Goal: Task Accomplishment & Management: Manage account settings

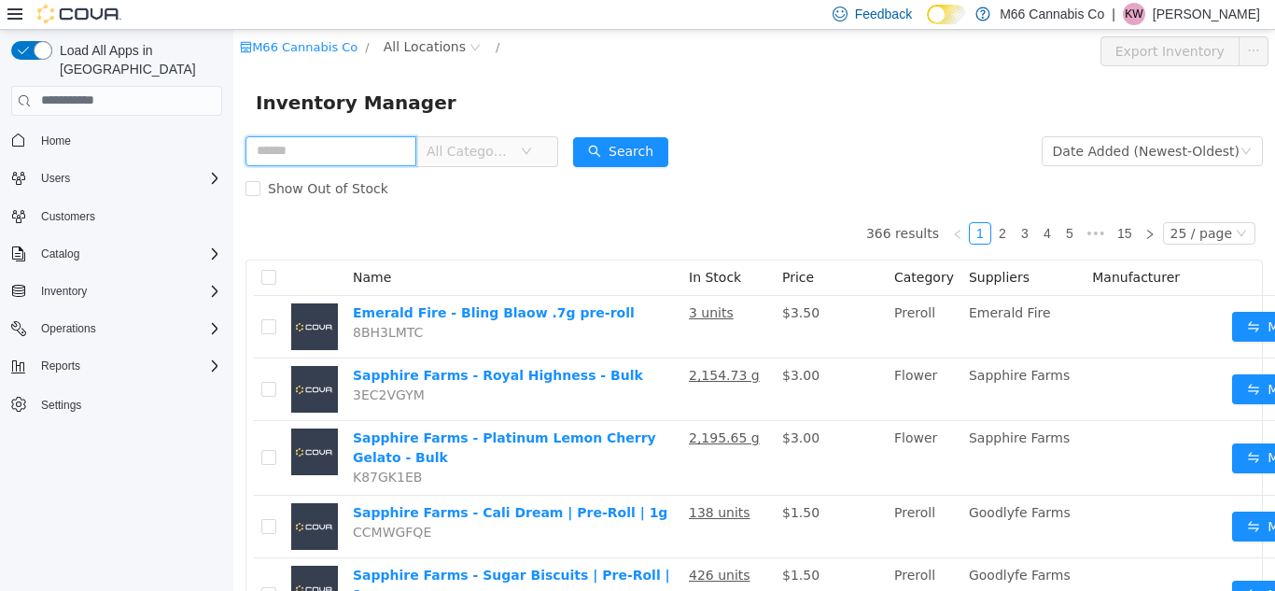
click at [282, 155] on input "text" at bounding box center [331, 150] width 171 height 30
type input "**********"
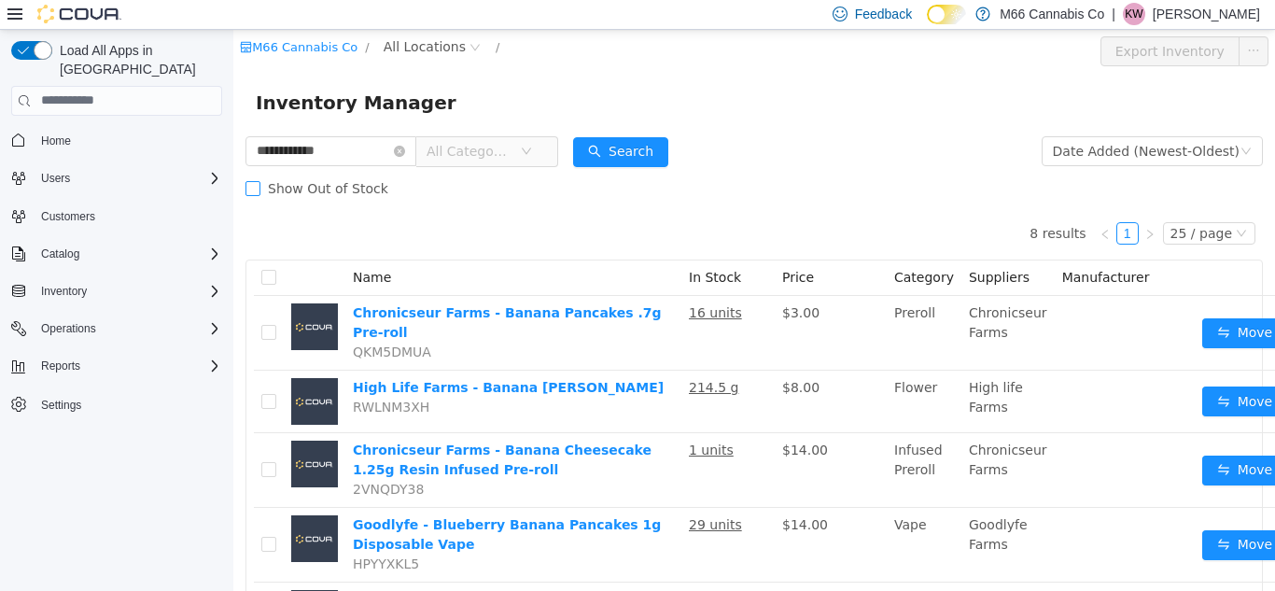
click at [314, 187] on span "Show Out of Stock" at bounding box center [327, 187] width 135 height 15
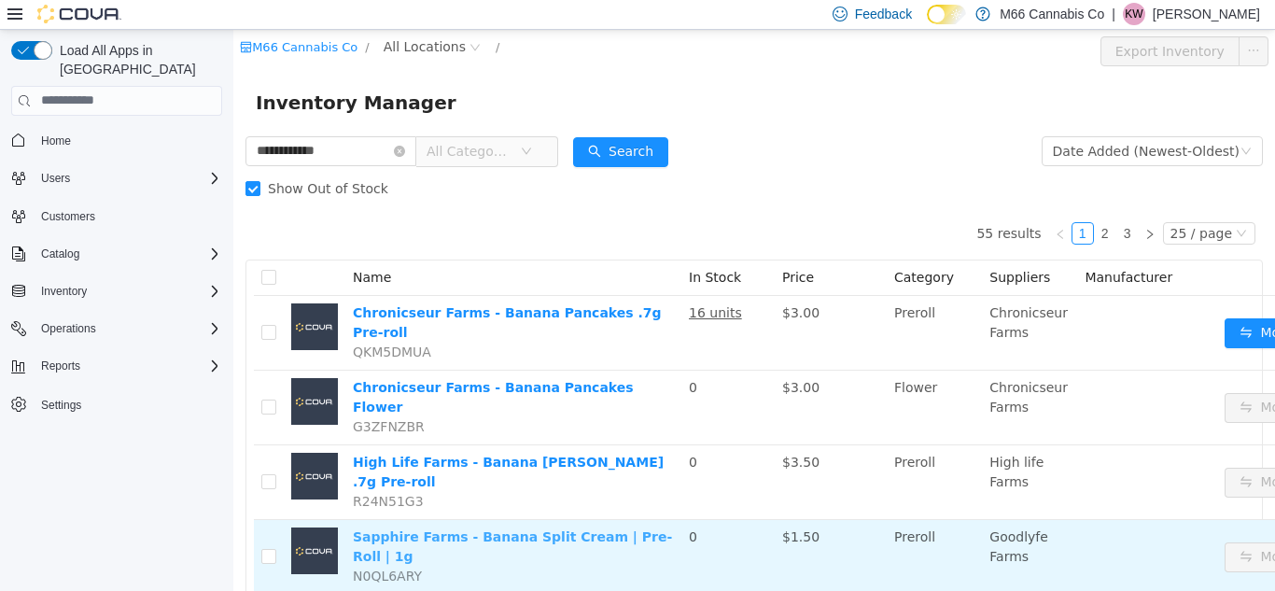
click at [622, 528] on link "Sapphire Farms - Banana Split Cream | Pre-Roll | 1g" at bounding box center [512, 545] width 319 height 35
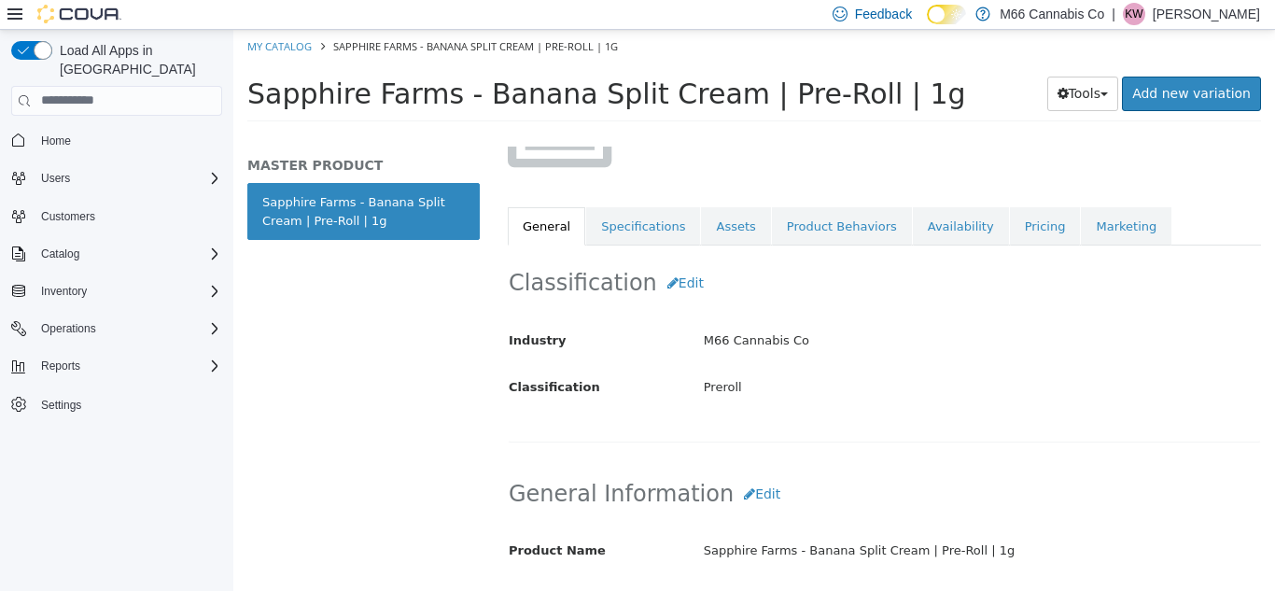
scroll to position [217, 0]
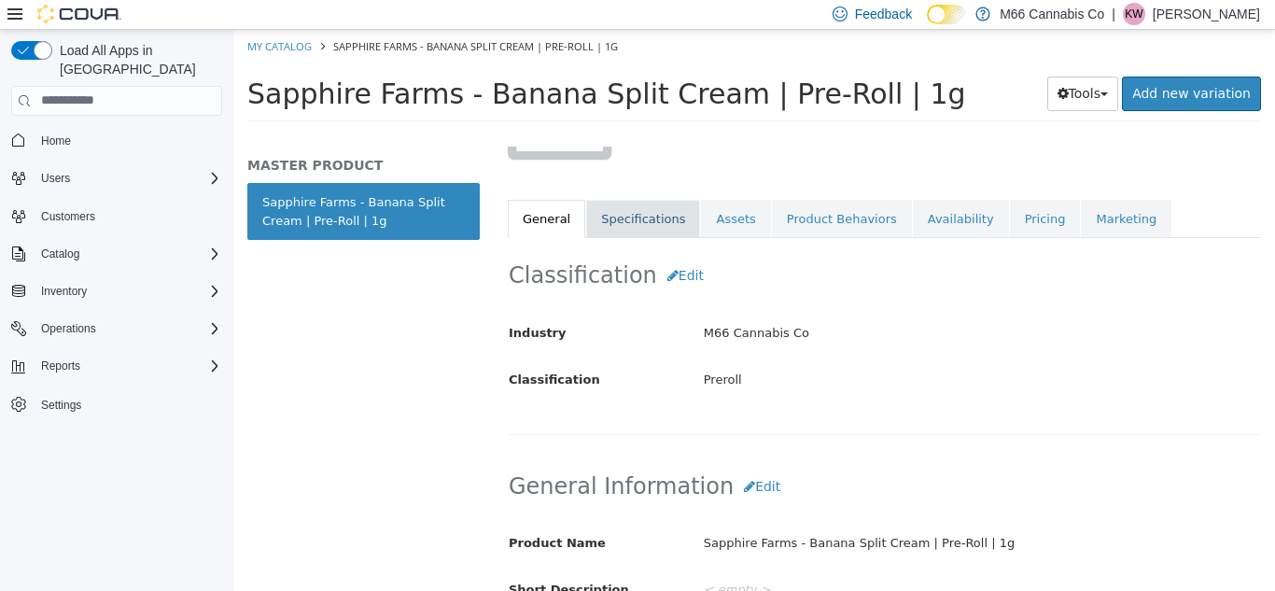
click at [623, 224] on link "Specifications" at bounding box center [643, 218] width 114 height 39
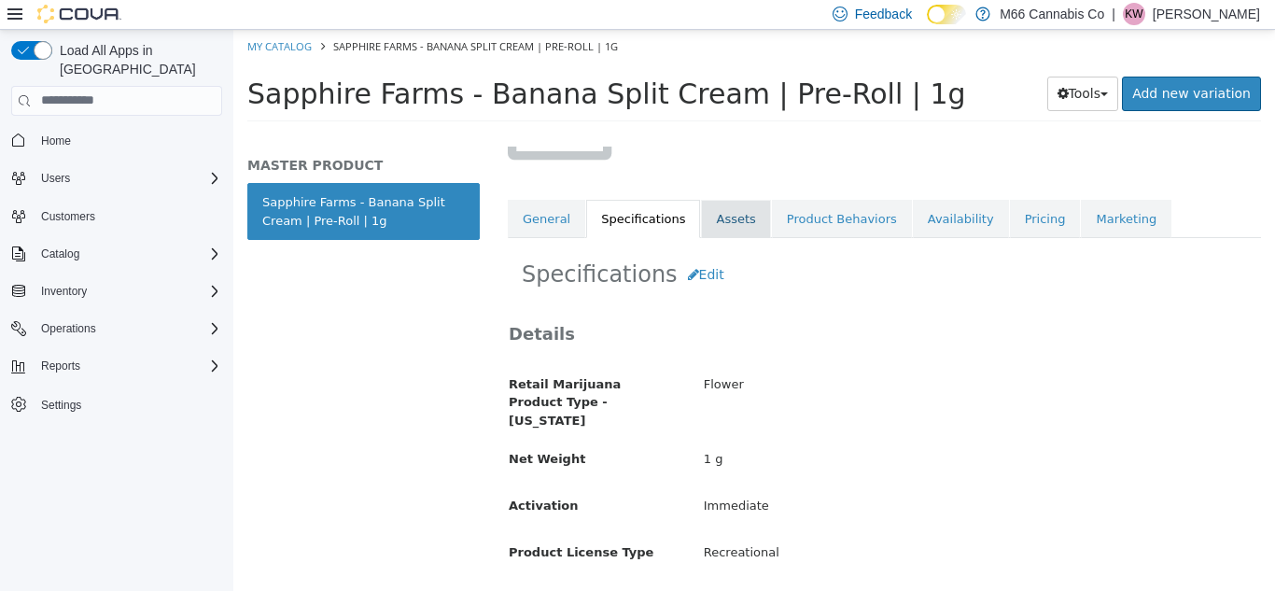
click at [730, 226] on link "Assets" at bounding box center [735, 218] width 69 height 39
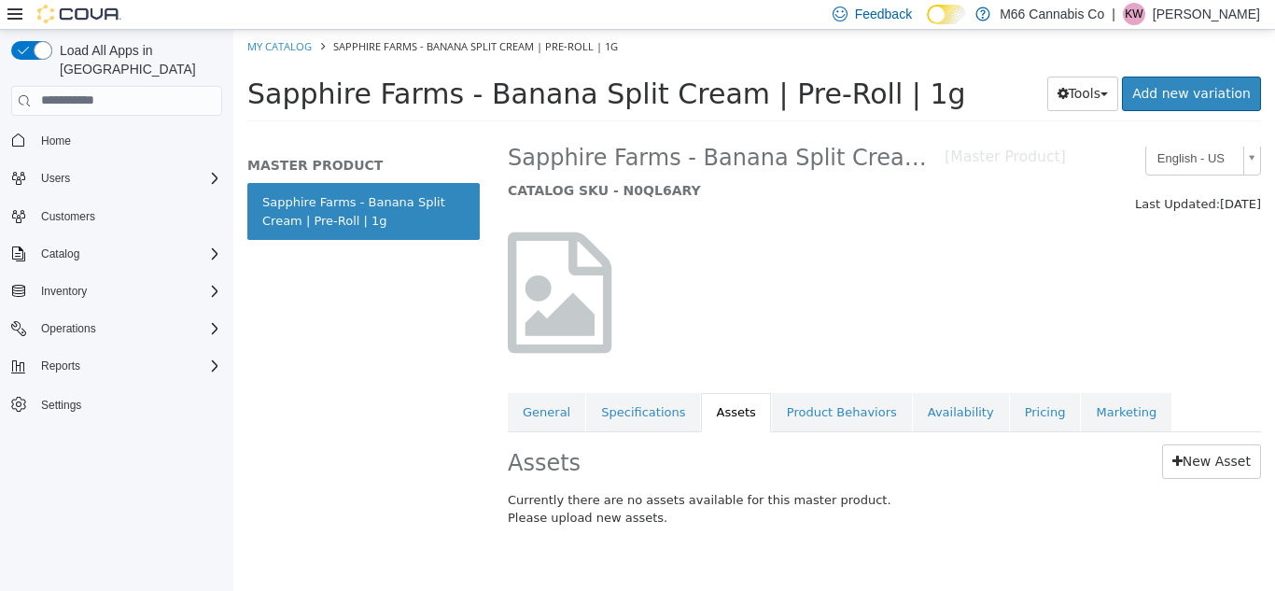
scroll to position [23, 0]
click at [841, 408] on link "Product Behaviors" at bounding box center [842, 412] width 140 height 39
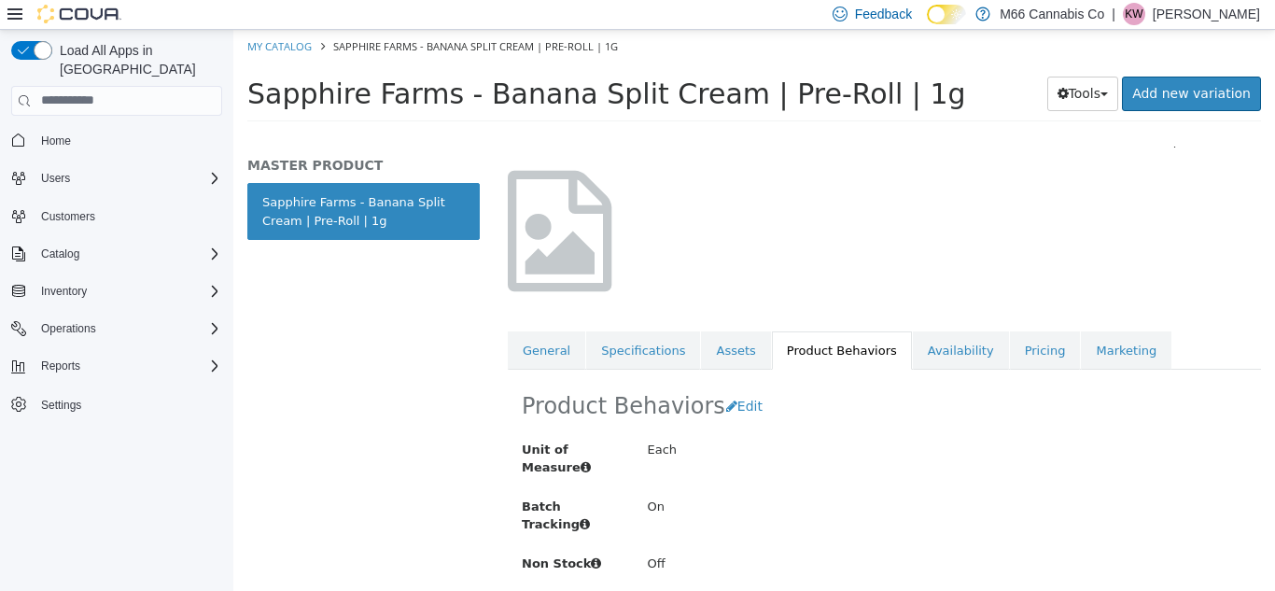
scroll to position [90, 0]
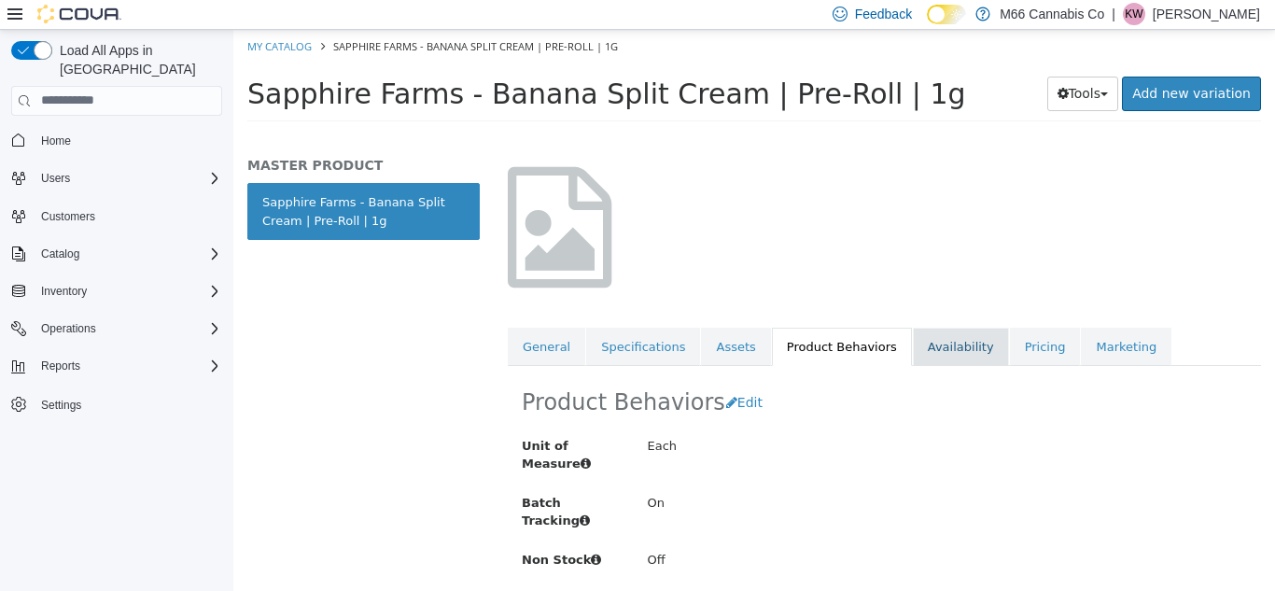
click at [927, 349] on link "Availability" at bounding box center [961, 346] width 96 height 39
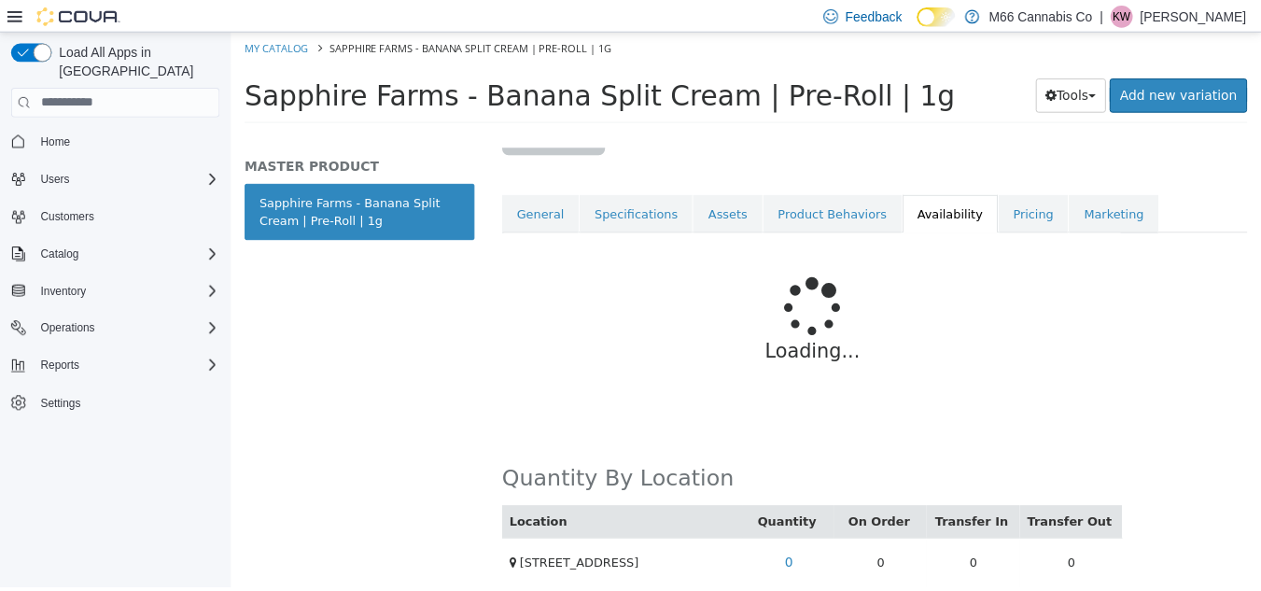
scroll to position [244, 0]
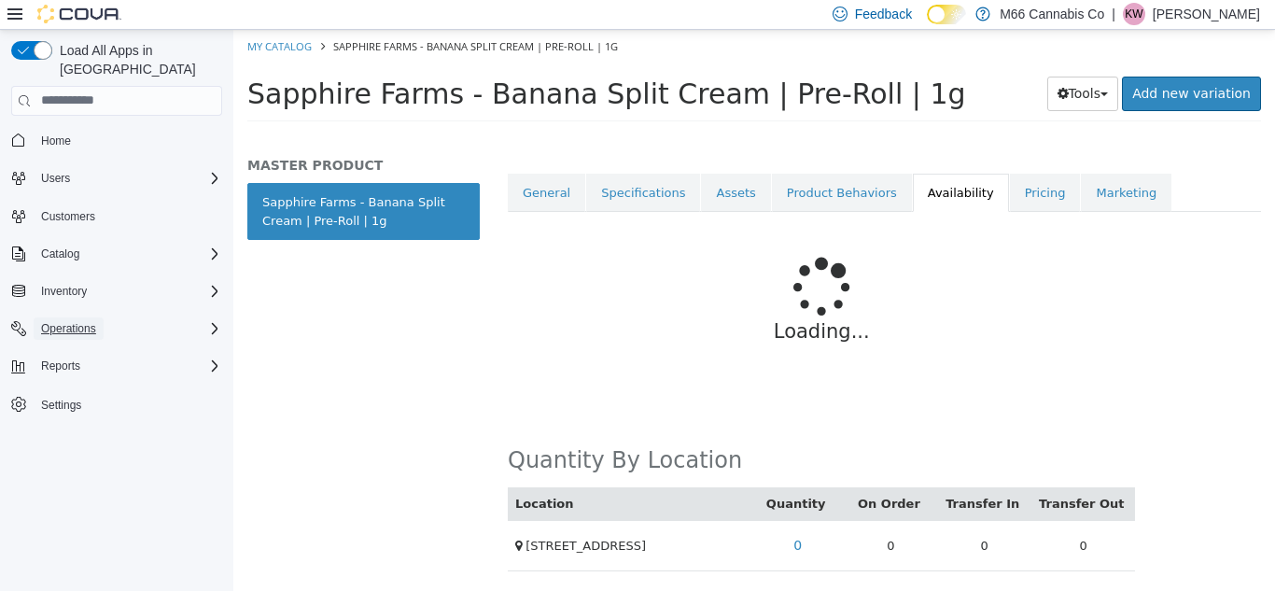
click at [57, 321] on span "Operations" at bounding box center [68, 328] width 55 height 15
click at [59, 321] on span "Operations" at bounding box center [68, 328] width 55 height 15
click at [83, 284] on span "Inventory" at bounding box center [64, 291] width 46 height 15
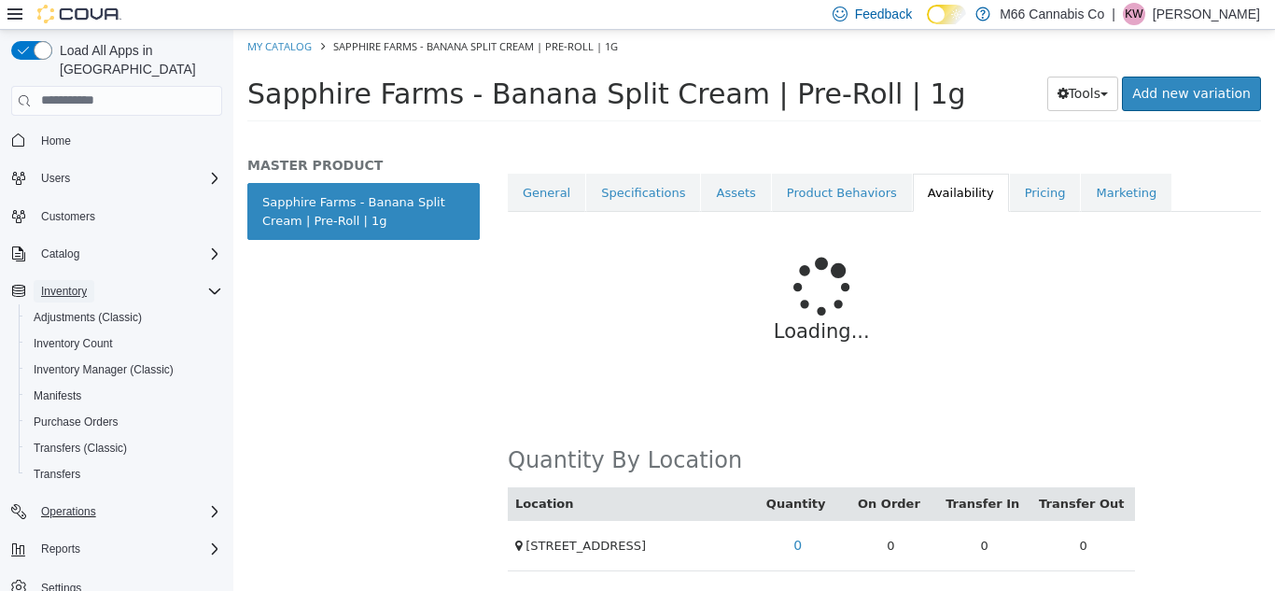
click at [79, 284] on span "Inventory" at bounding box center [64, 291] width 46 height 15
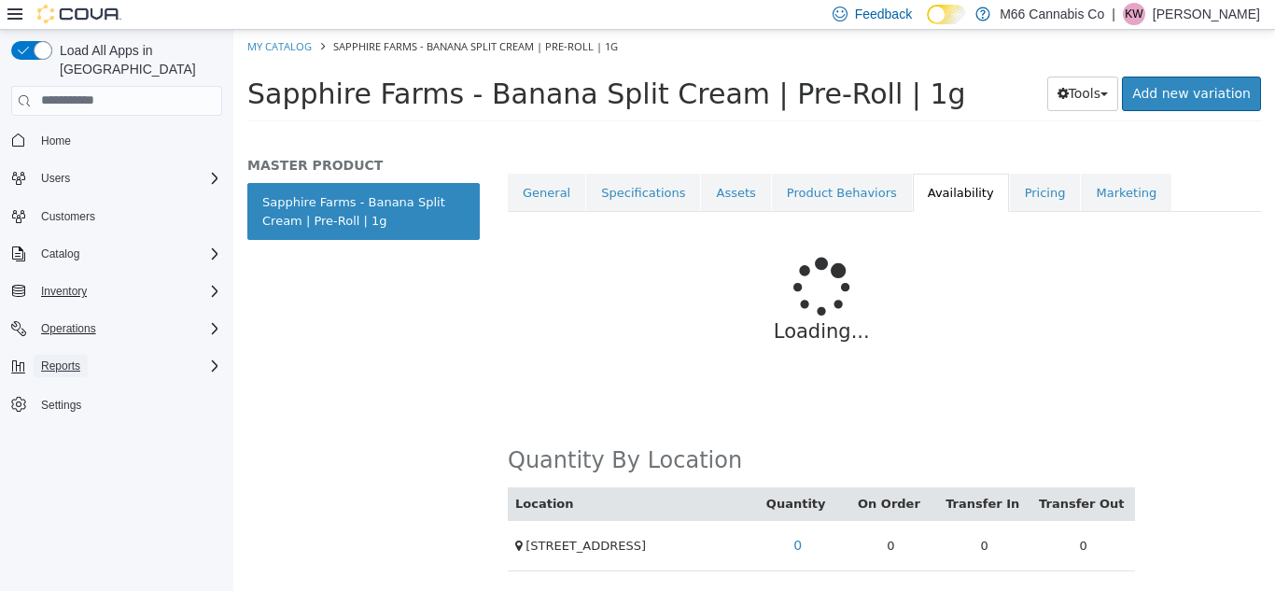
click at [84, 355] on button "Reports" at bounding box center [61, 366] width 54 height 22
click at [57, 463] on span "Reports" at bounding box center [53, 470] width 39 height 15
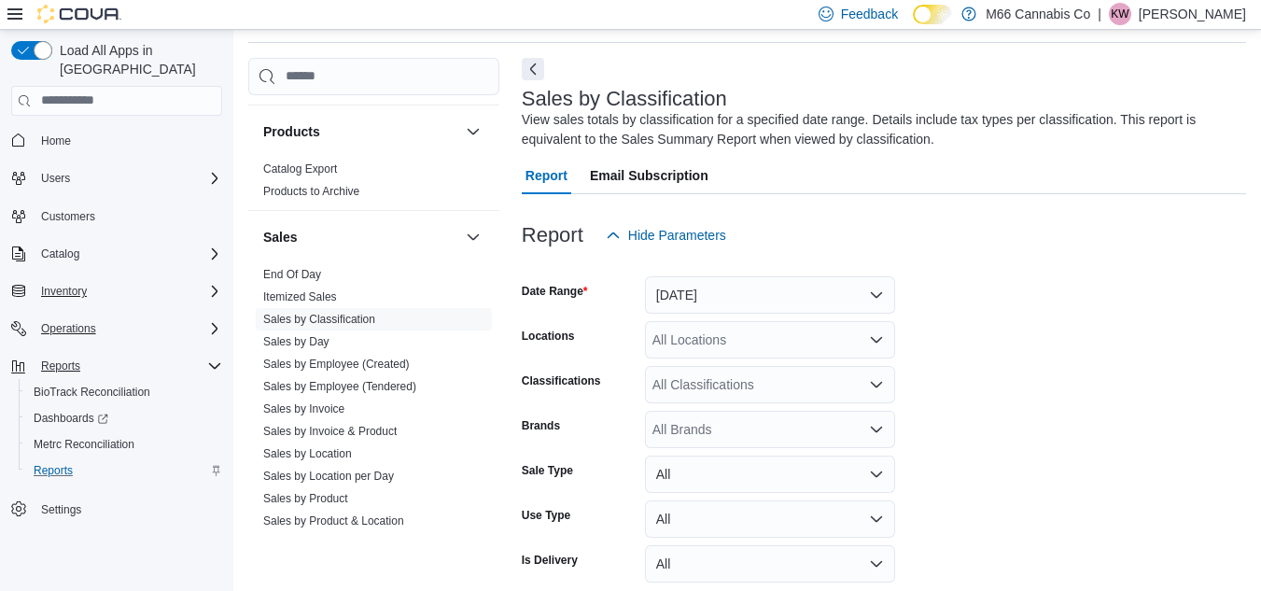
scroll to position [1139, 0]
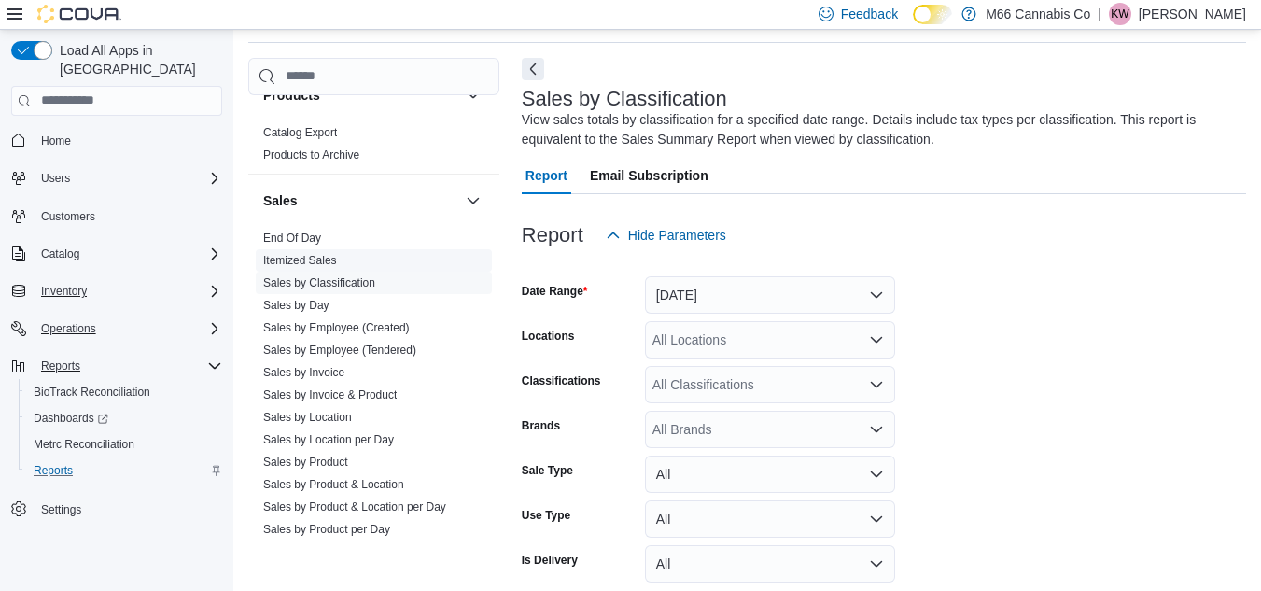
click at [298, 262] on link "Itemized Sales" at bounding box center [300, 260] width 74 height 13
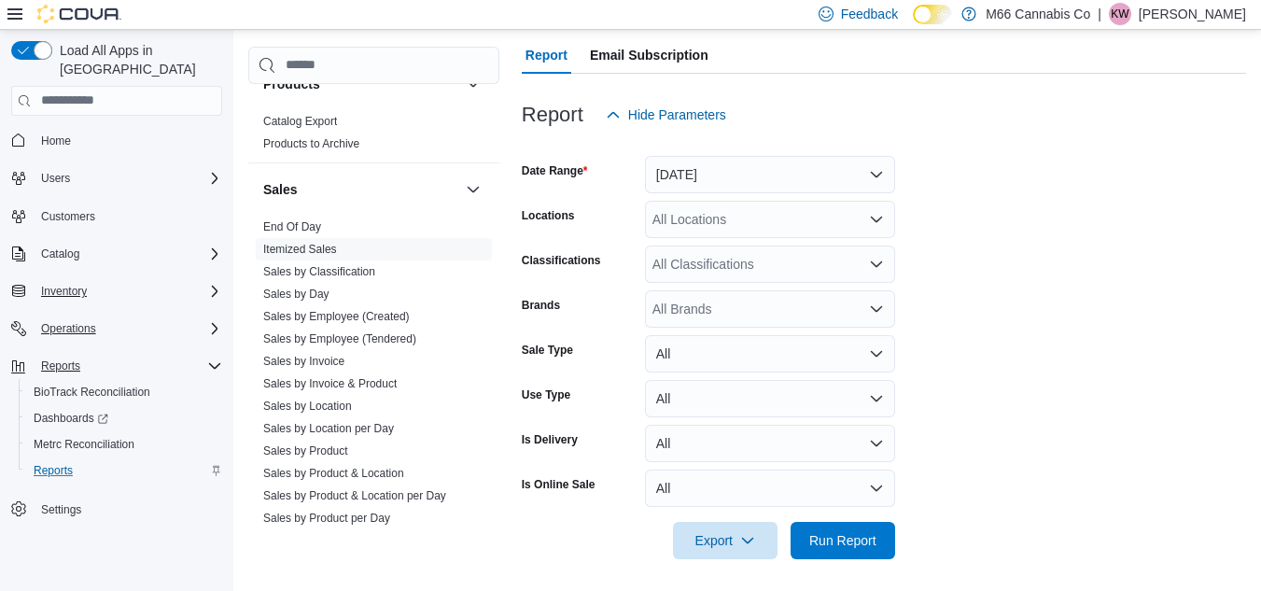
scroll to position [189, 0]
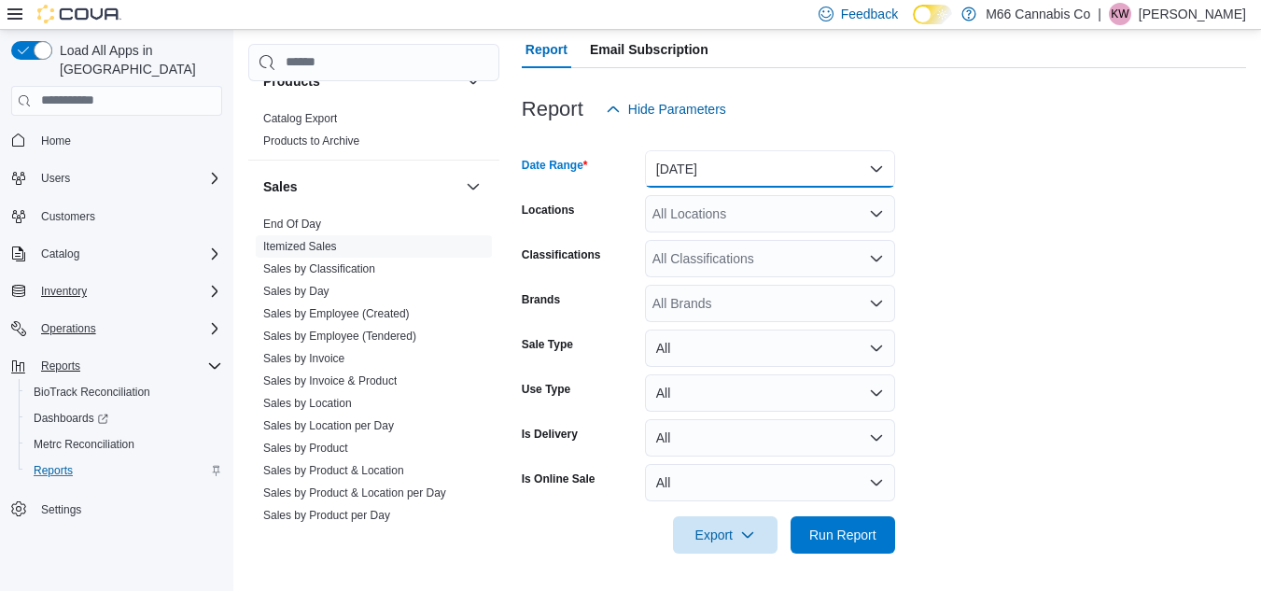
click at [736, 168] on button "Yesterday" at bounding box center [770, 168] width 250 height 37
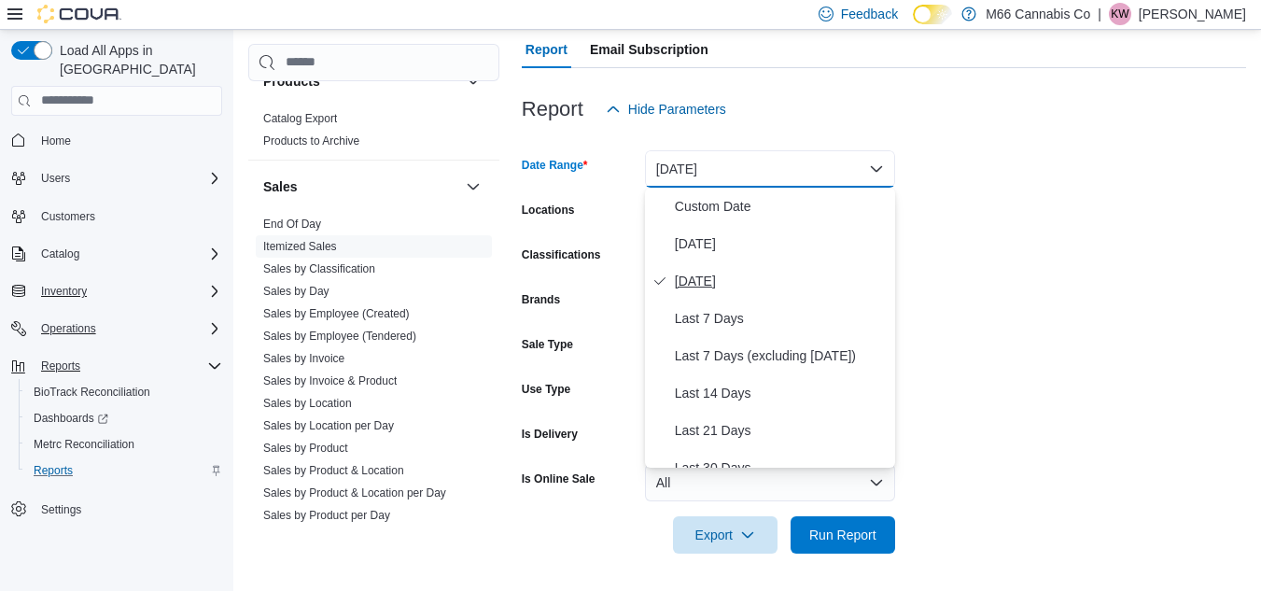
click at [722, 275] on span "Yesterday" at bounding box center [781, 281] width 213 height 22
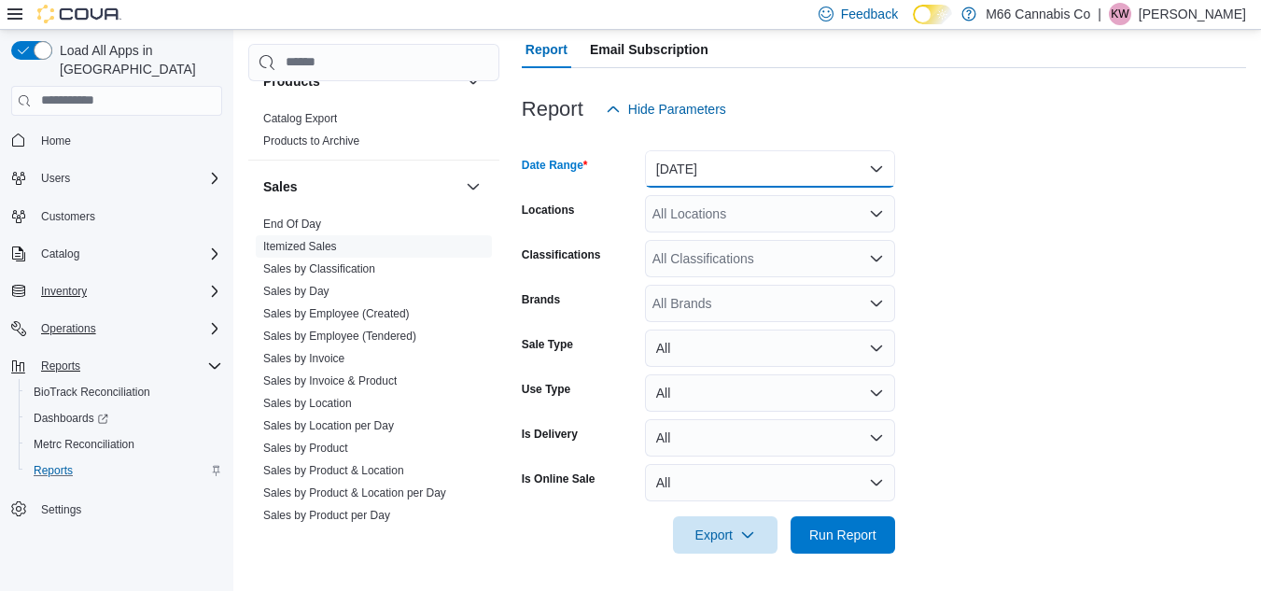
click at [751, 173] on button "Yesterday" at bounding box center [770, 168] width 250 height 37
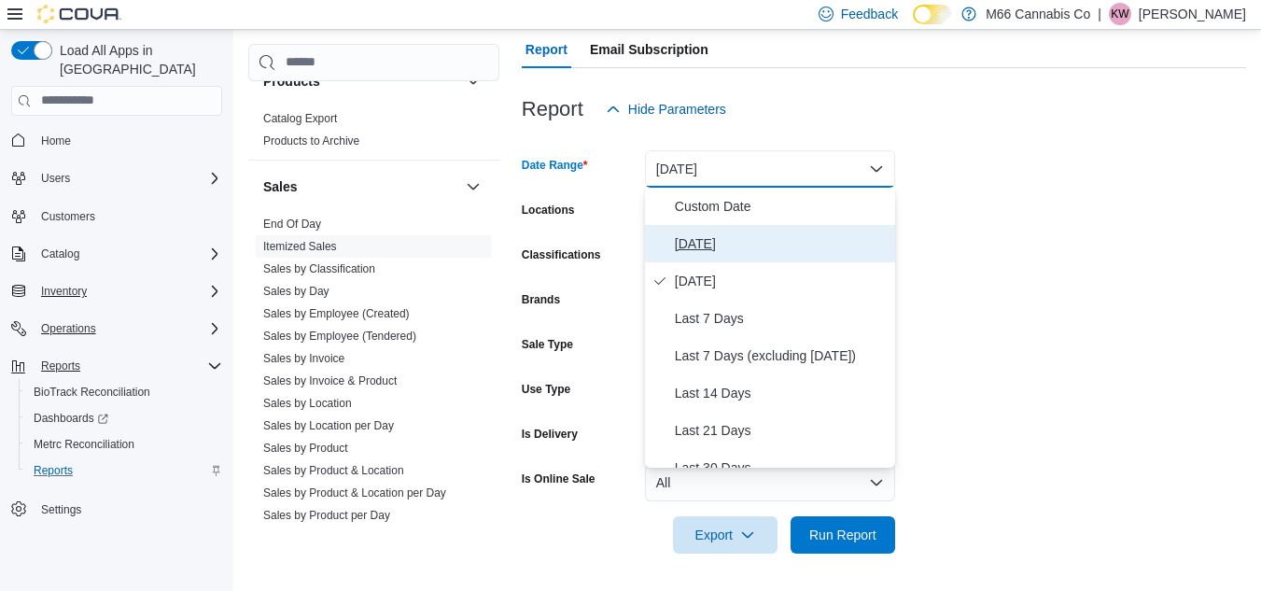
click at [704, 236] on span "Today" at bounding box center [781, 243] width 213 height 22
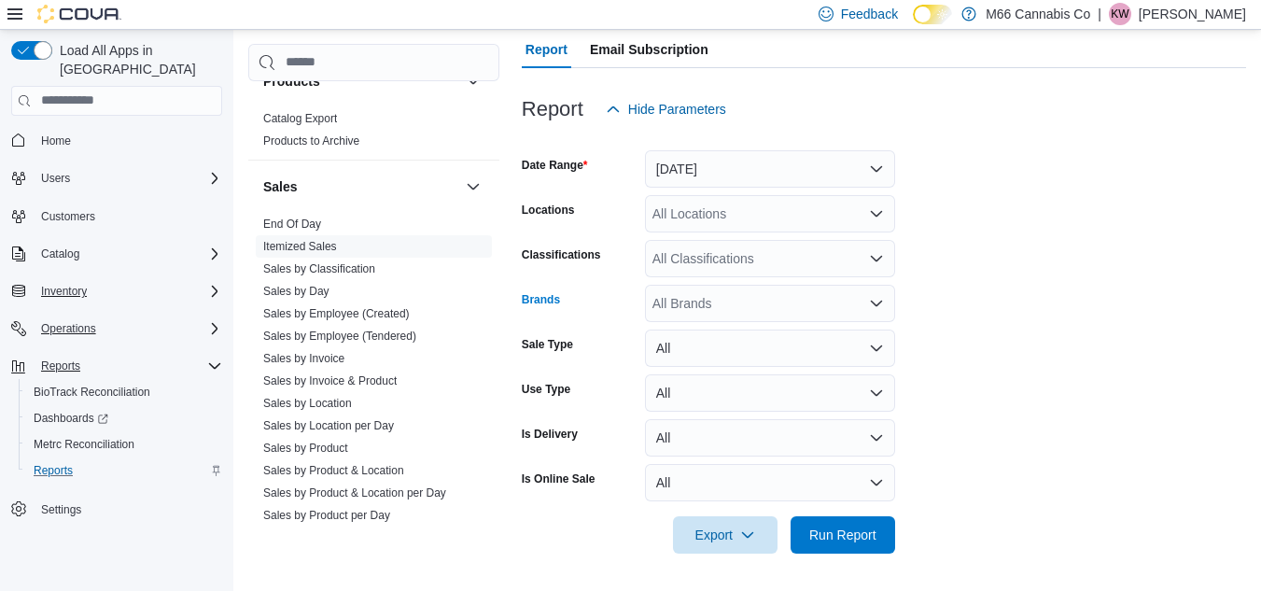
click at [702, 300] on div "All Brands" at bounding box center [770, 303] width 250 height 37
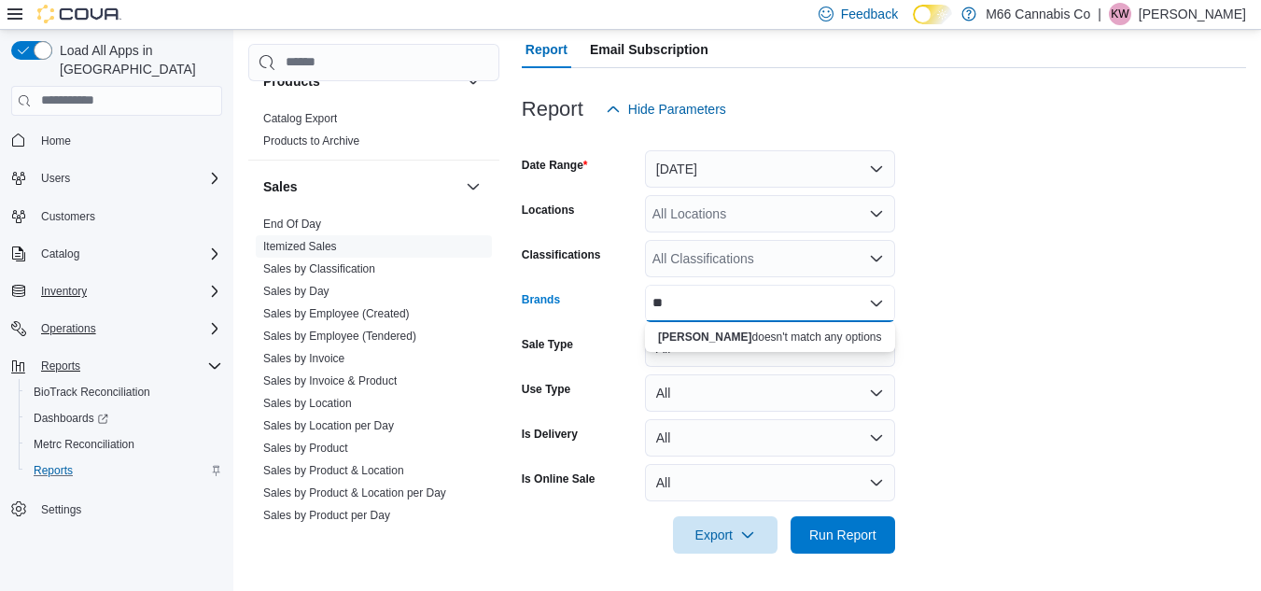
type input "*"
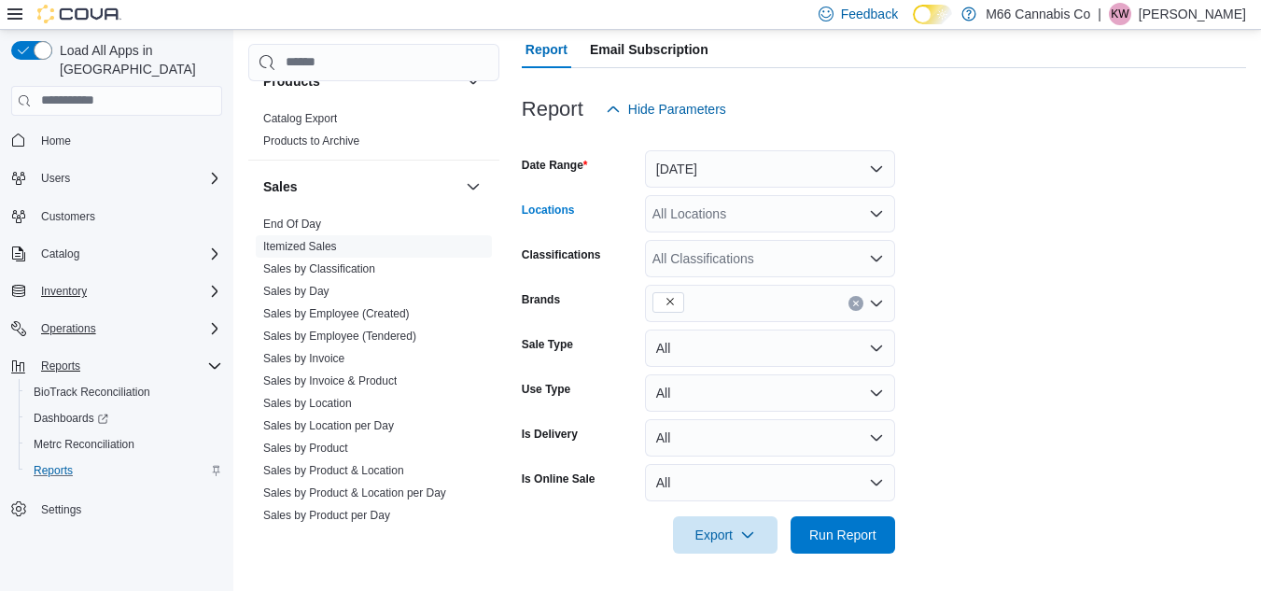
click at [694, 215] on div "All Locations" at bounding box center [770, 213] width 250 height 37
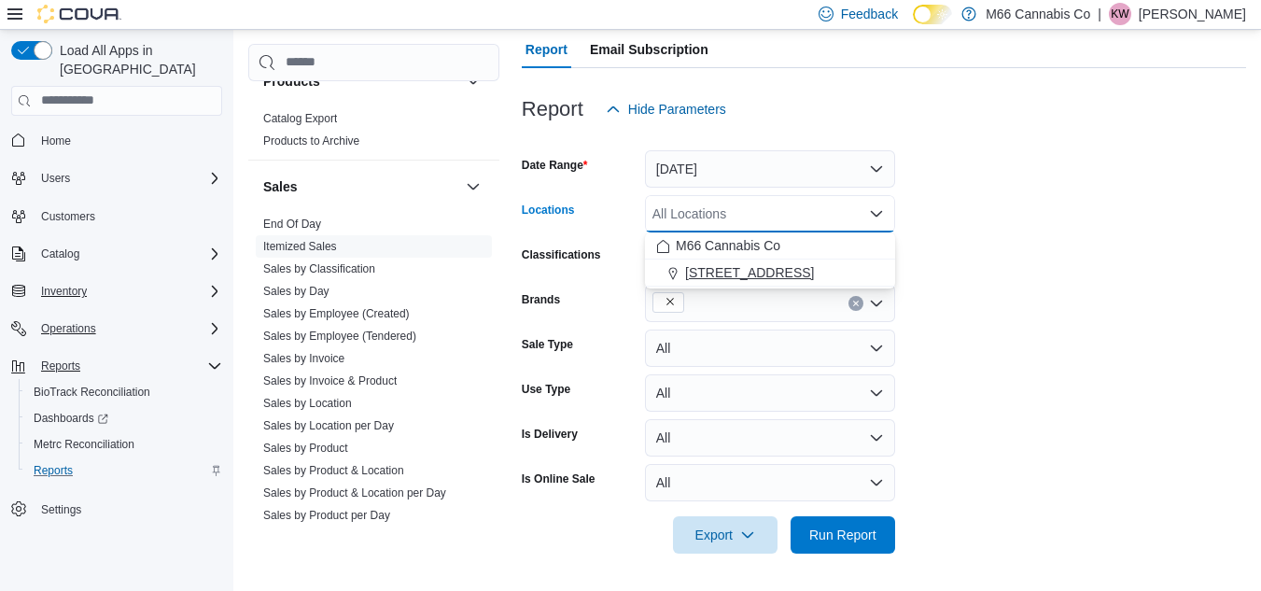
click at [725, 269] on span "3023 20 Mile Rd" at bounding box center [749, 272] width 129 height 19
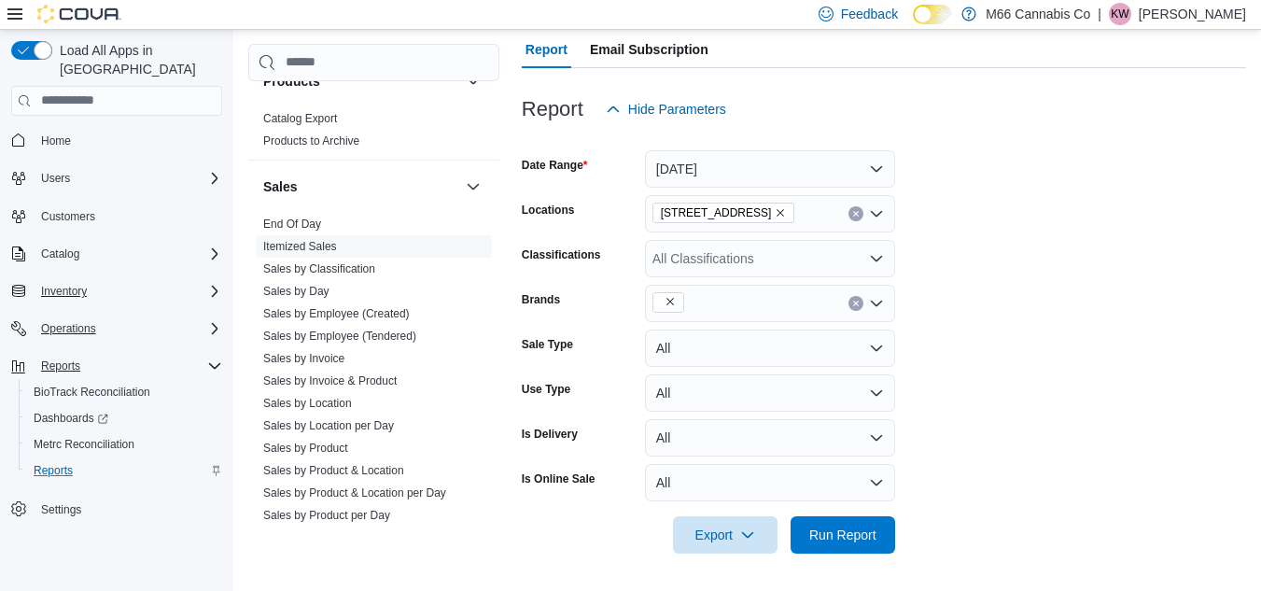
click at [1049, 209] on form "Date Range Today Locations 3023 20 Mile Rd Classifications All Classifications …" at bounding box center [884, 341] width 724 height 426
click at [710, 269] on div "All Classifications" at bounding box center [770, 258] width 250 height 37
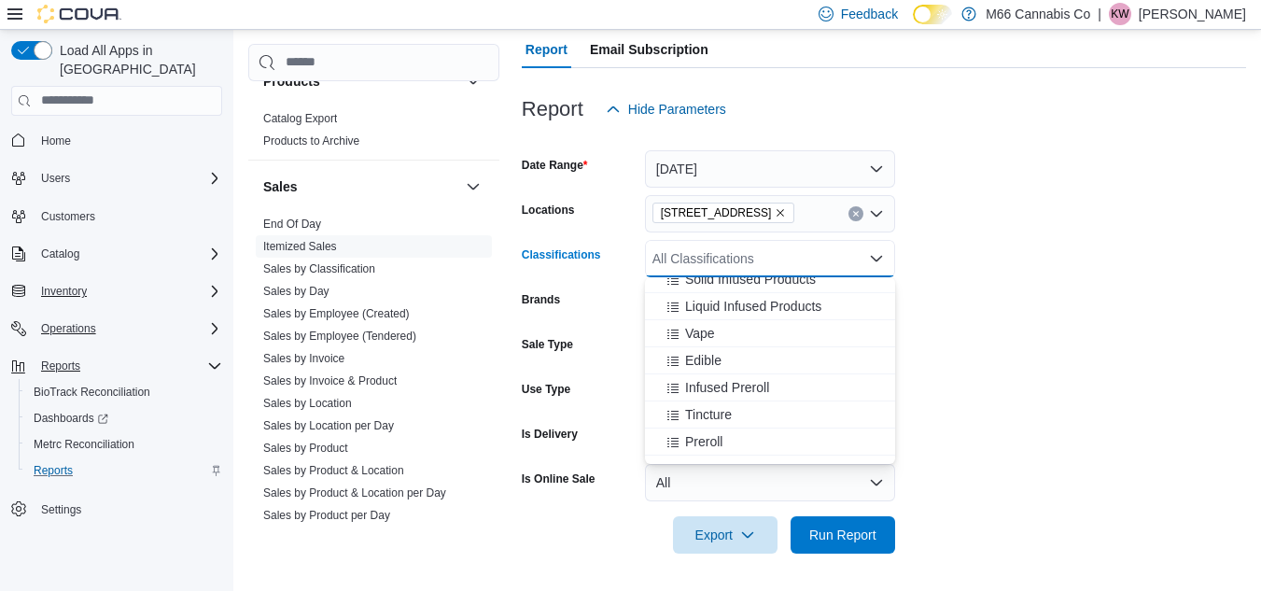
scroll to position [175, 0]
click at [754, 414] on div "Preroll" at bounding box center [770, 413] width 228 height 19
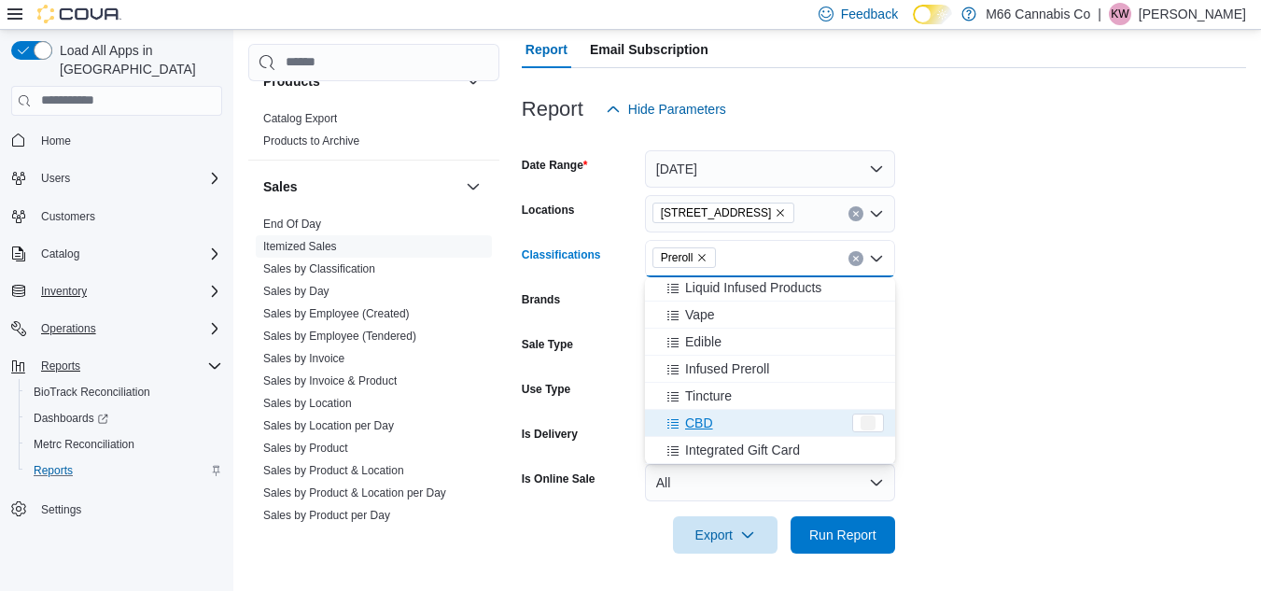
scroll to position [165, 0]
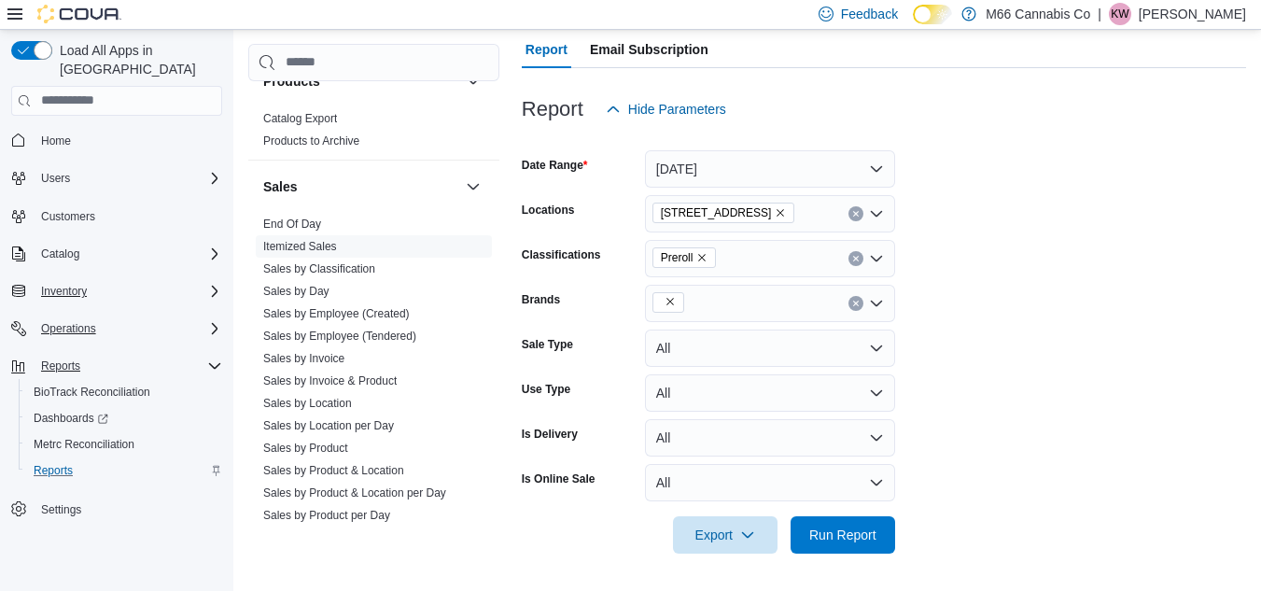
click at [985, 313] on form "Date Range Today Locations 3023 20 Mile Rd Classifications Preroll Brands Sale …" at bounding box center [884, 341] width 724 height 426
click at [669, 298] on icon "Remove from selection in this group" at bounding box center [670, 301] width 11 height 11
click at [965, 376] on form "Date Range Today Locations 3023 20 Mile Rd Classifications Preroll Brands Sale …" at bounding box center [884, 341] width 724 height 426
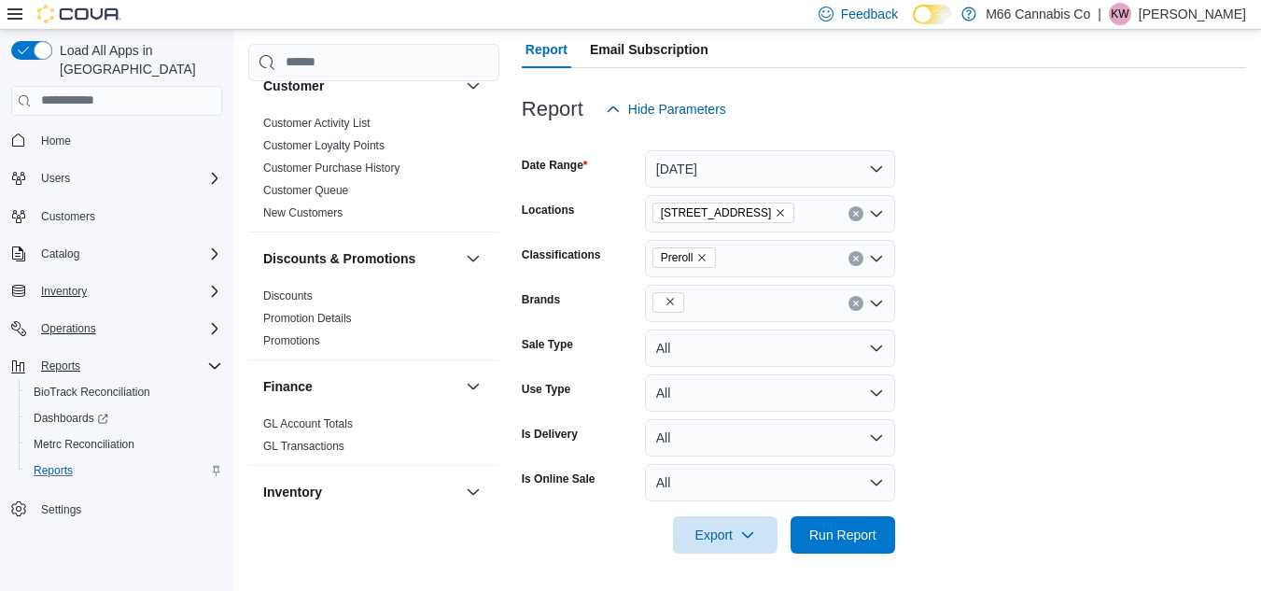
scroll to position [0, 0]
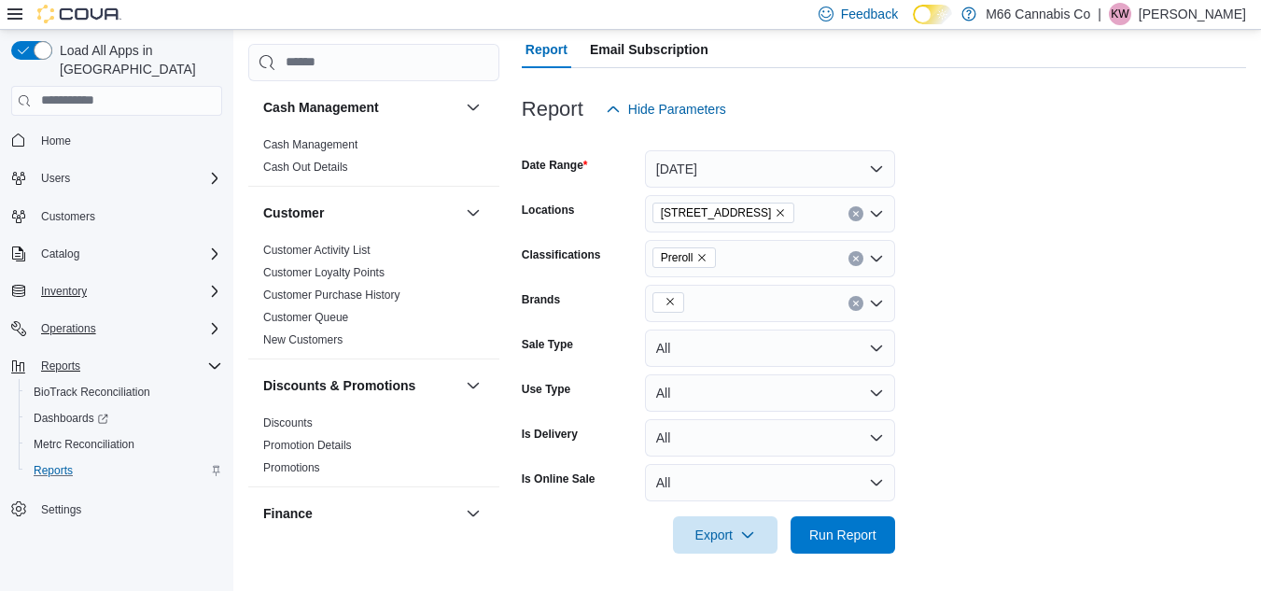
drag, startPoint x: 204, startPoint y: 344, endPoint x: 154, endPoint y: 281, distance: 81.1
click at [154, 281] on div "Home Users Customers Catalog Inventory Operations Reports BioTrack Reconciliati…" at bounding box center [116, 324] width 211 height 403
click at [154, 281] on div "Inventory" at bounding box center [128, 291] width 189 height 22
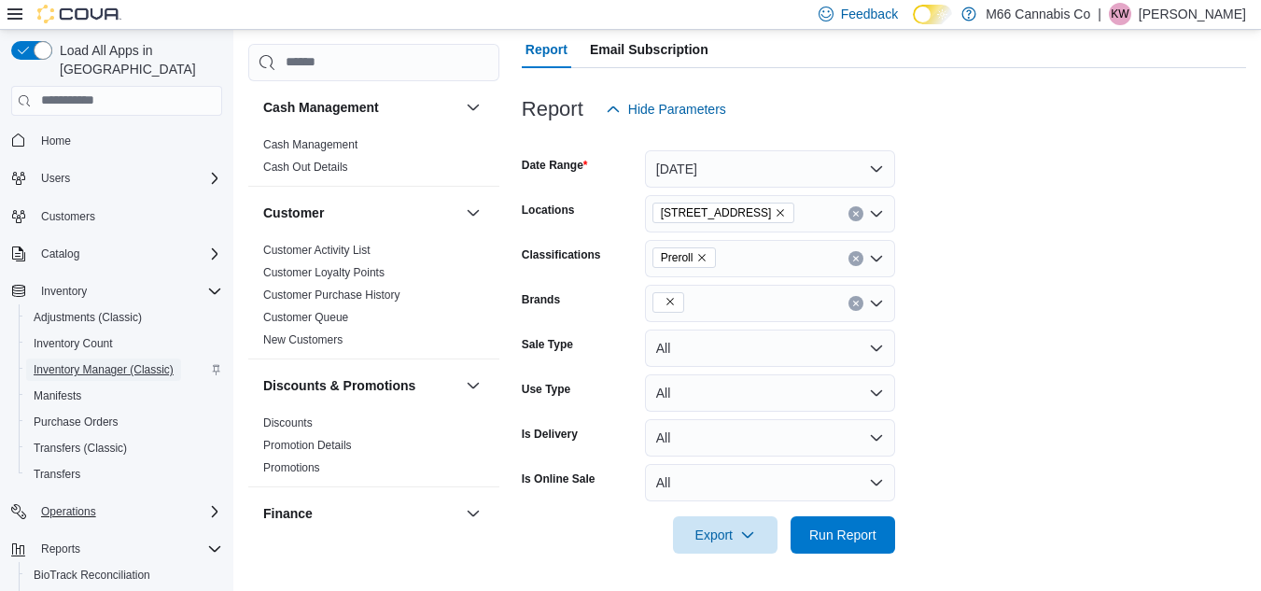
click at [92, 362] on span "Inventory Manager (Classic)" at bounding box center [104, 369] width 140 height 15
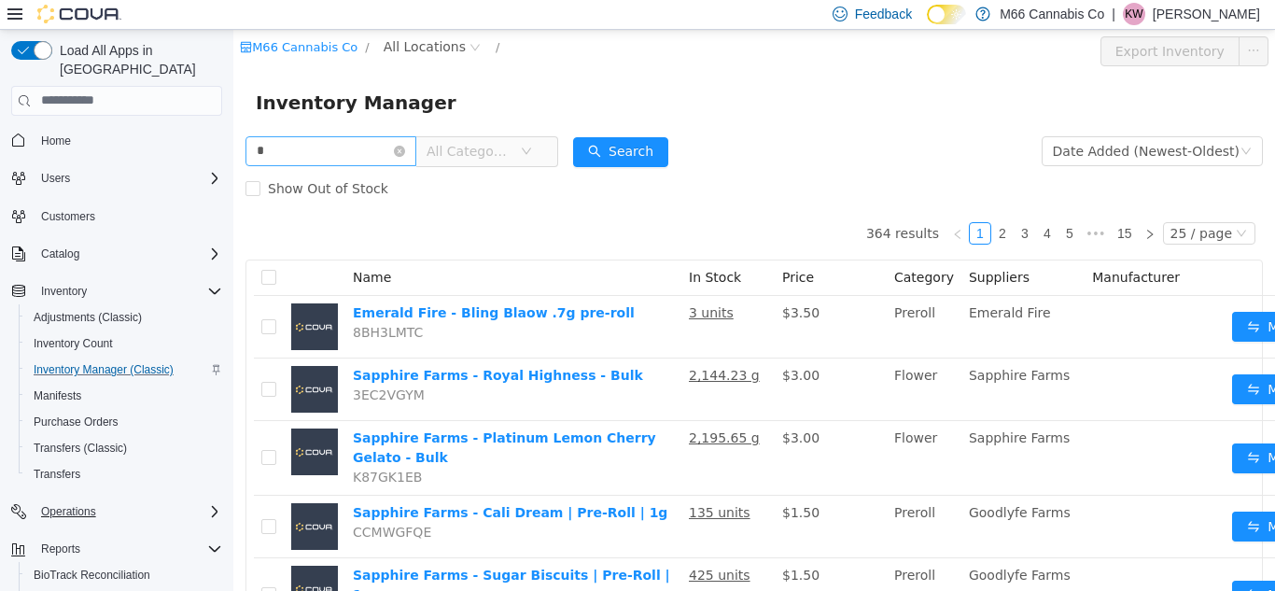
click at [342, 148] on input "*" at bounding box center [331, 150] width 171 height 30
type input "*****"
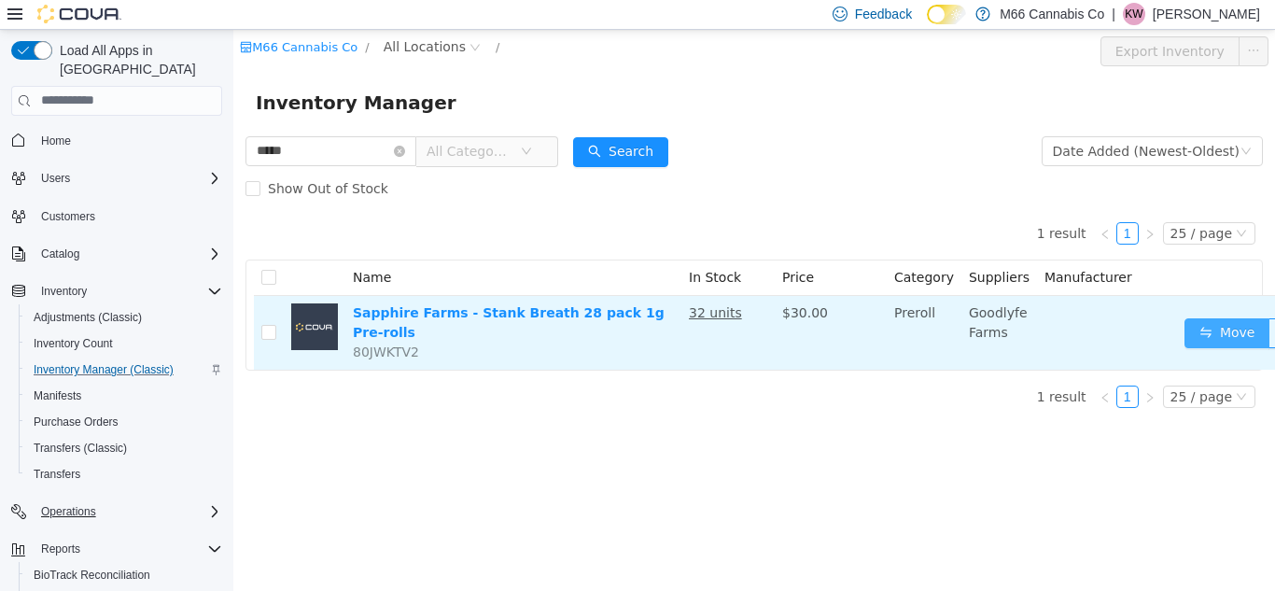
click at [1207, 340] on button "Move" at bounding box center [1228, 332] width 86 height 30
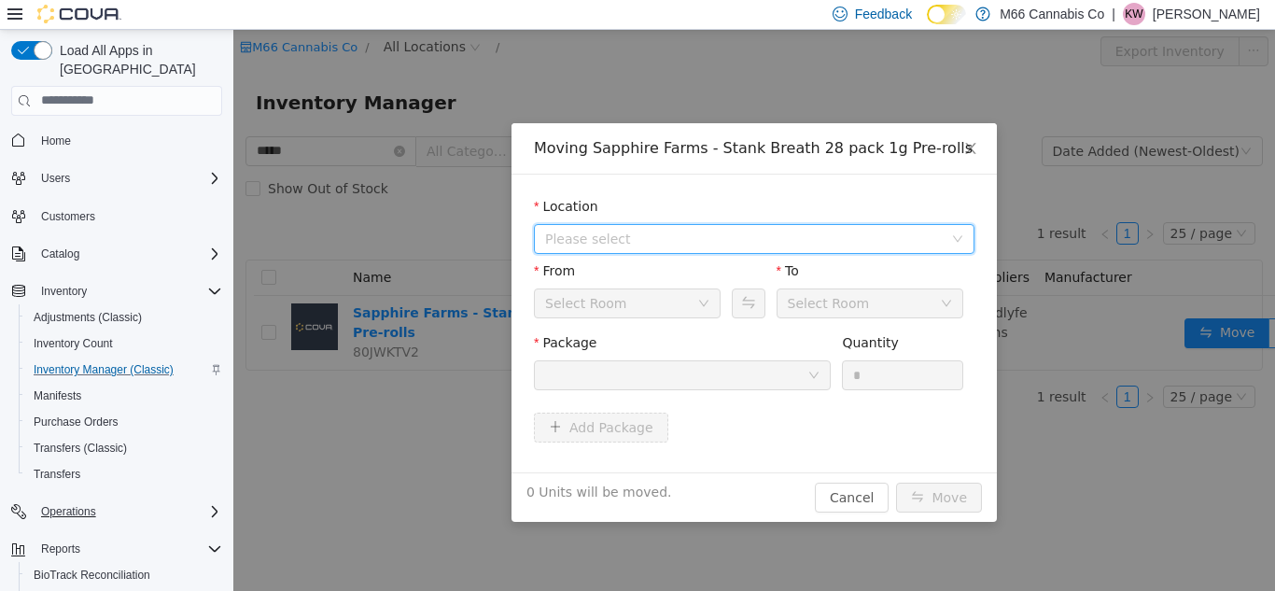
click at [703, 233] on span "Please select" at bounding box center [744, 238] width 398 height 19
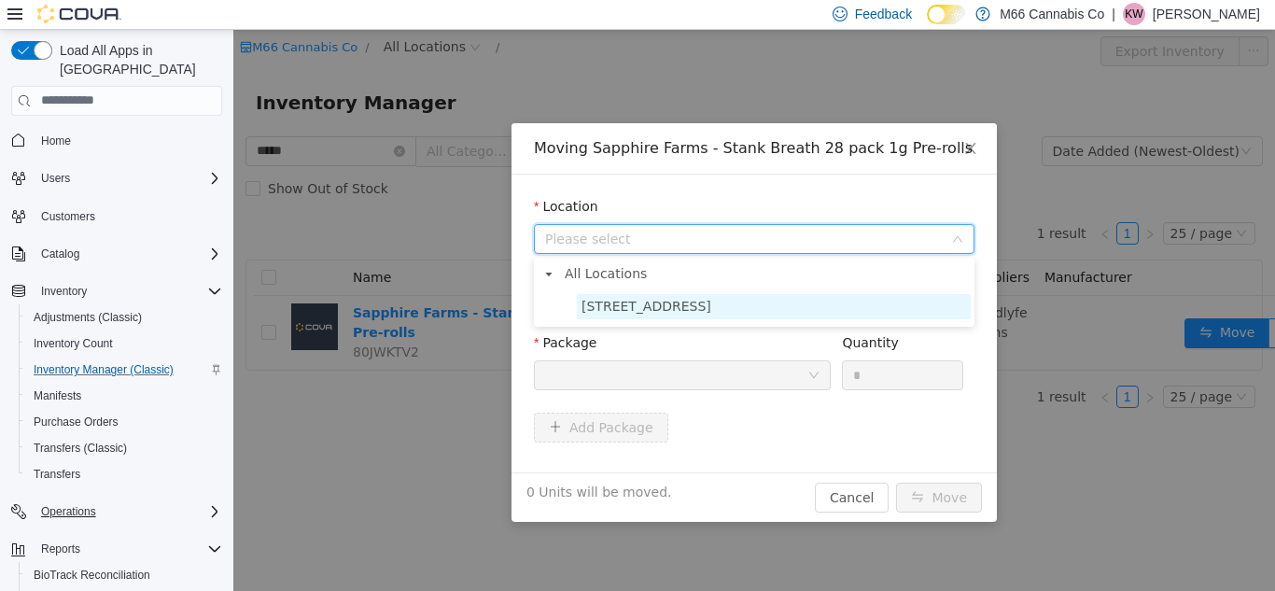
click at [630, 306] on span "3023 20 Mile Rd" at bounding box center [647, 305] width 130 height 15
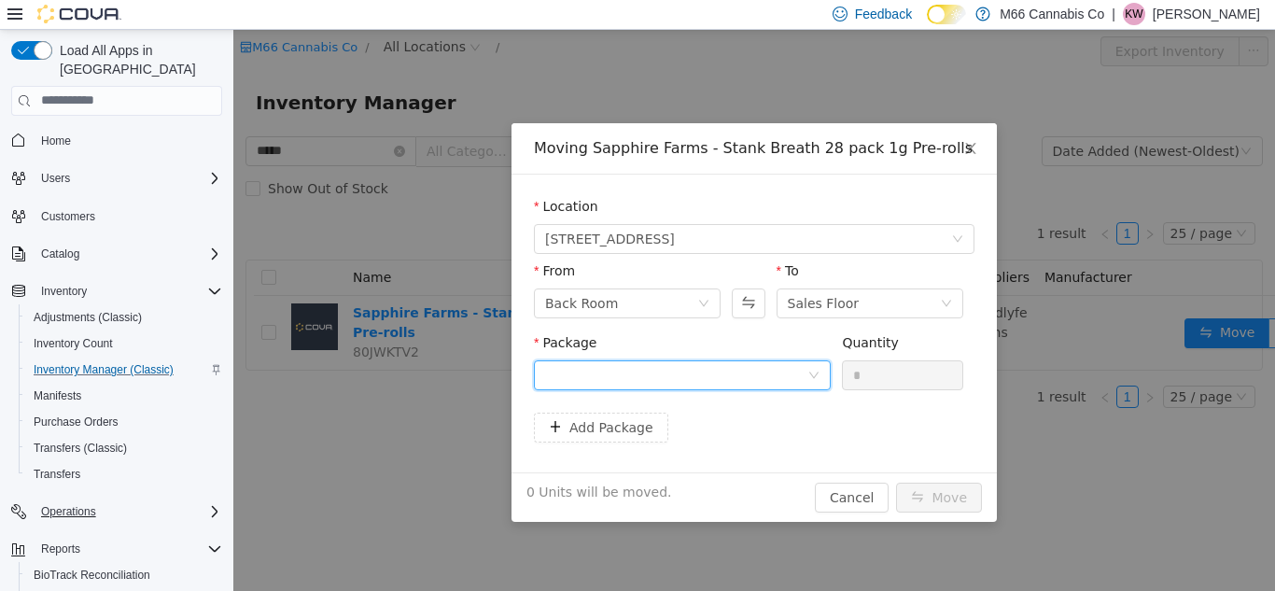
click at [698, 370] on div at bounding box center [676, 374] width 262 height 28
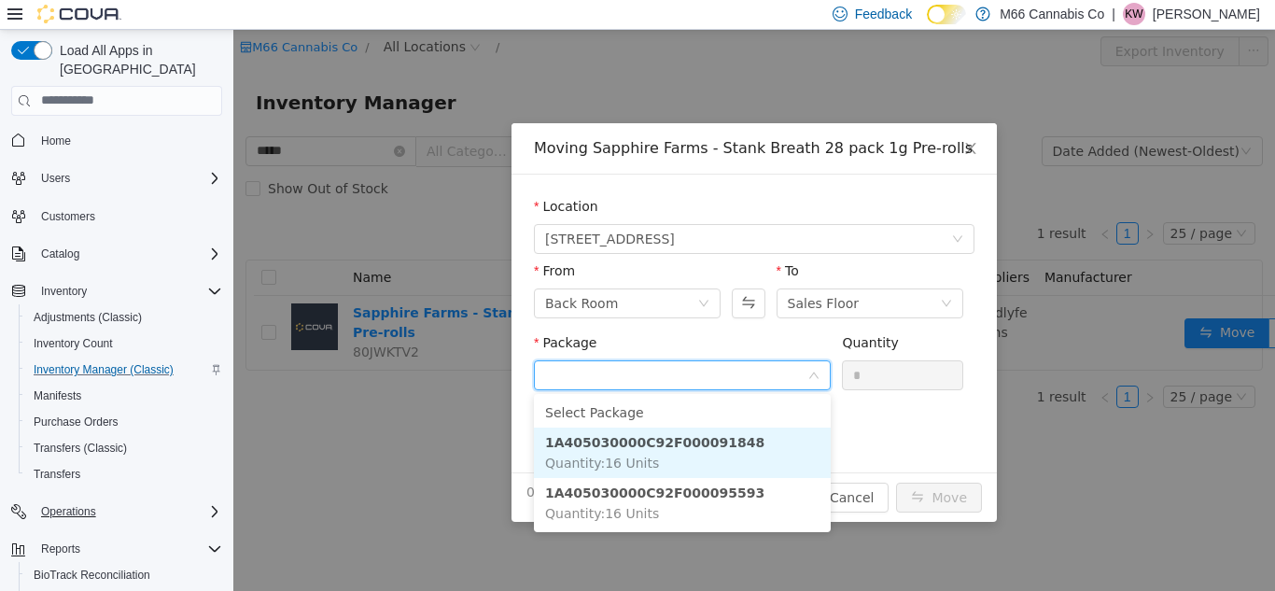
click at [659, 458] on li "1A405030000C92F000091848 Quantity : 16 Units" at bounding box center [682, 452] width 297 height 50
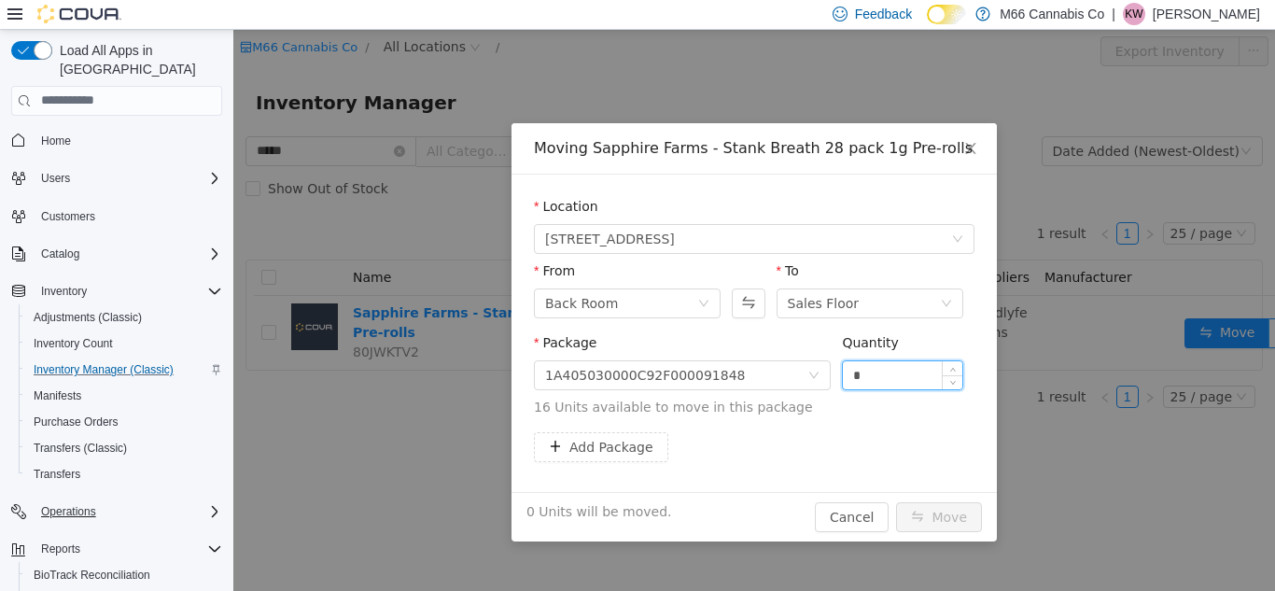
click at [875, 373] on input "*" at bounding box center [902, 374] width 119 height 28
type input "**"
click at [938, 515] on button "Move" at bounding box center [939, 516] width 86 height 30
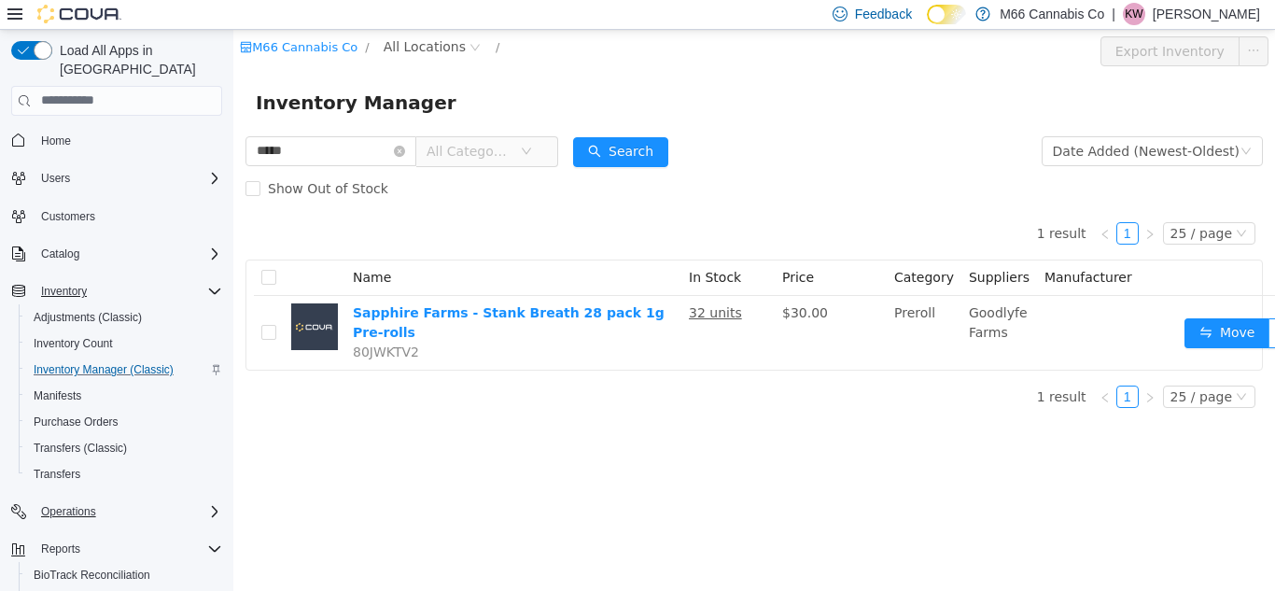
click at [204, 280] on div "Inventory" at bounding box center [128, 291] width 189 height 22
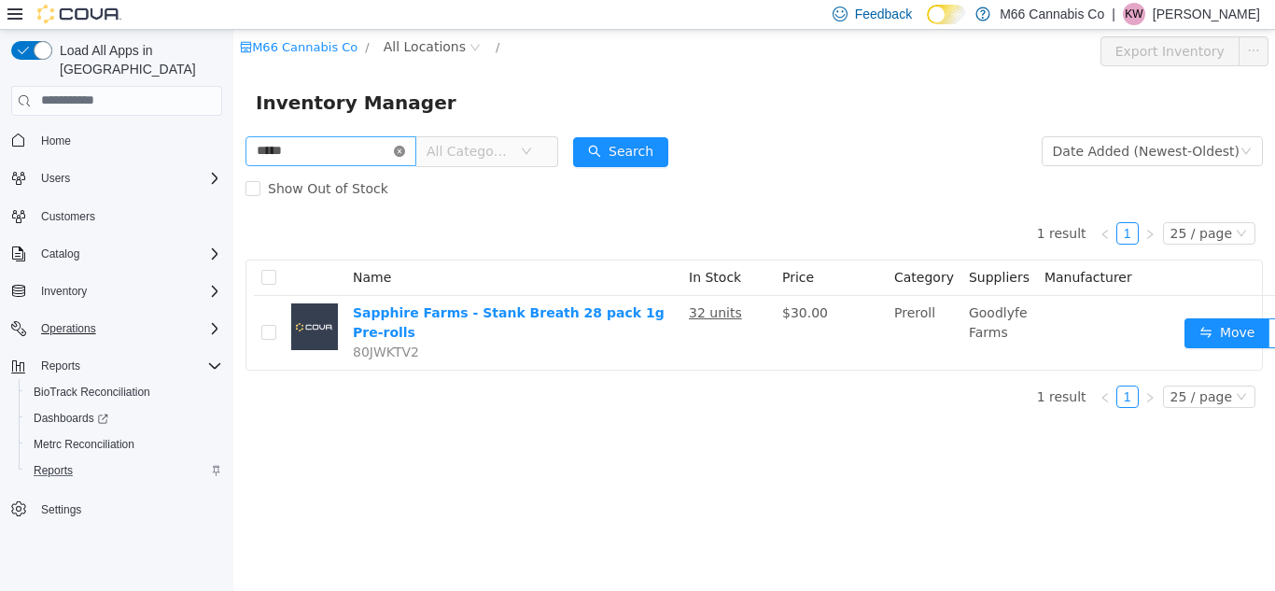
click at [405, 152] on icon "icon: close-circle" at bounding box center [399, 150] width 11 height 11
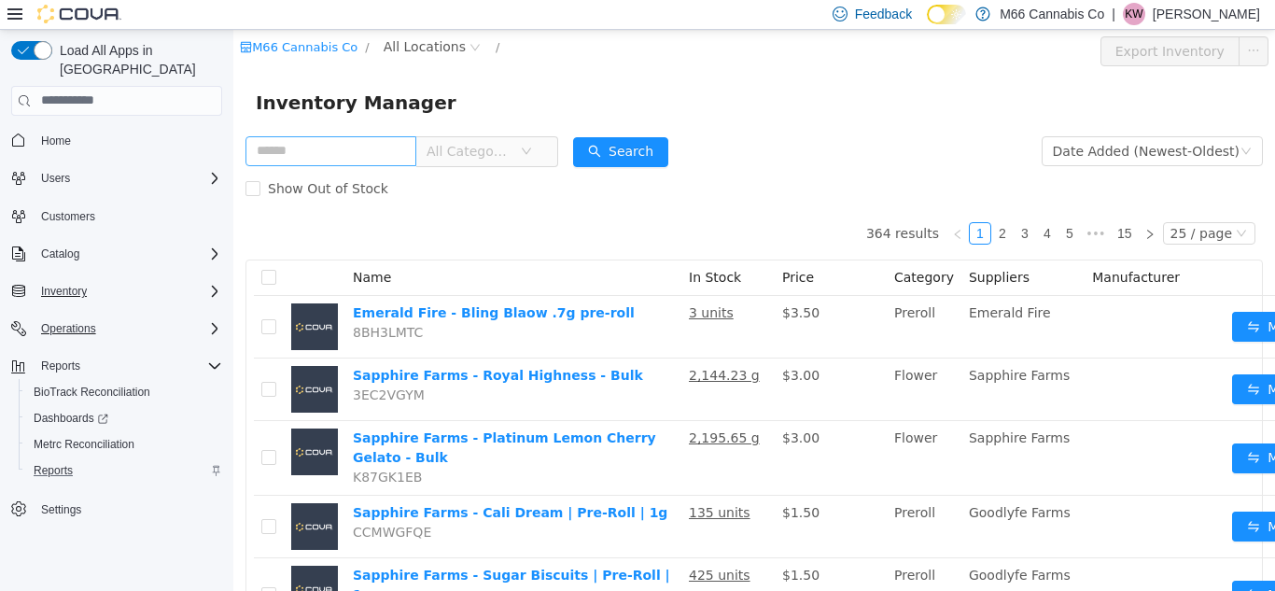
click at [102, 280] on div "Inventory" at bounding box center [128, 291] width 189 height 22
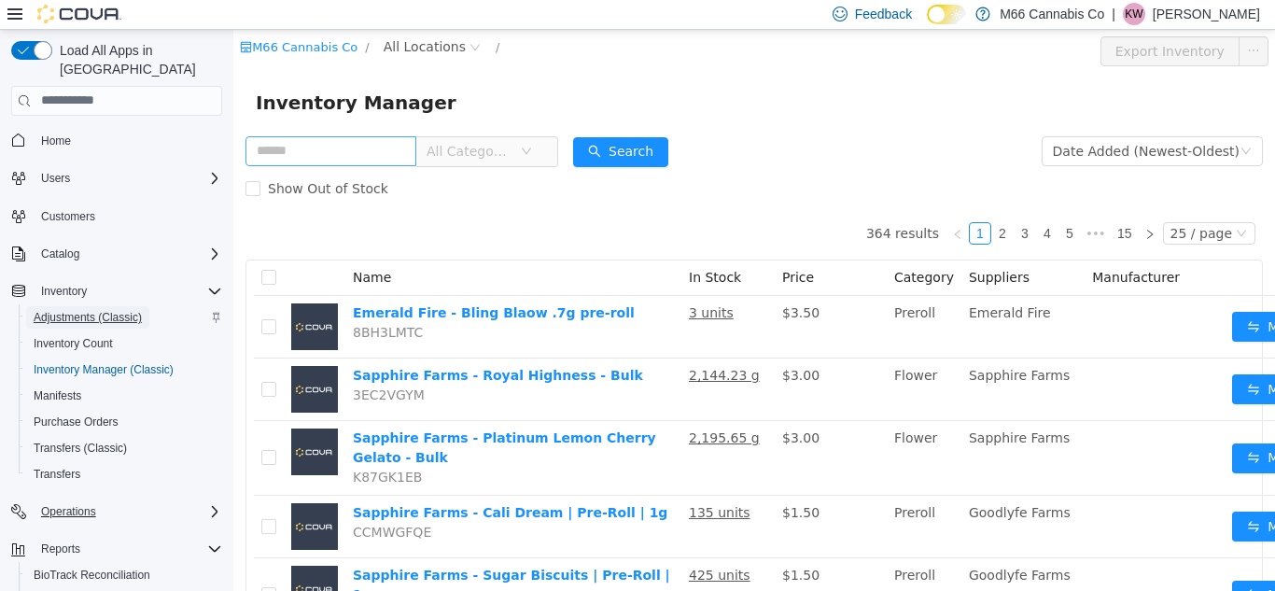
click at [89, 310] on span "Adjustments (Classic)" at bounding box center [88, 317] width 108 height 15
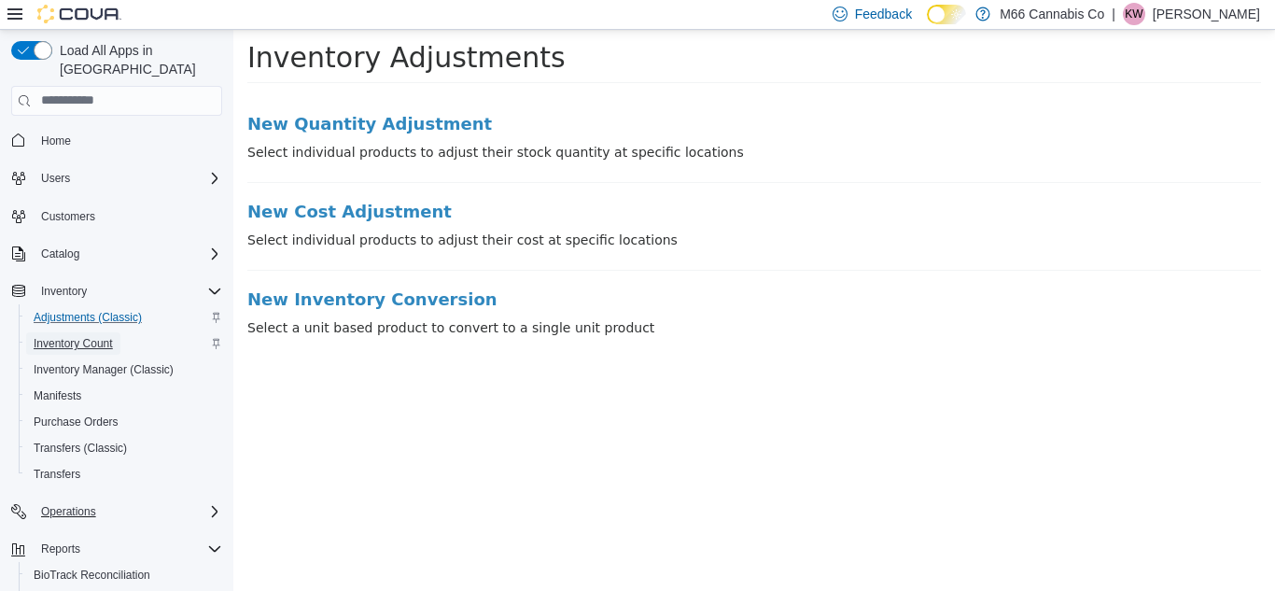
click at [84, 336] on span "Inventory Count" at bounding box center [73, 343] width 79 height 15
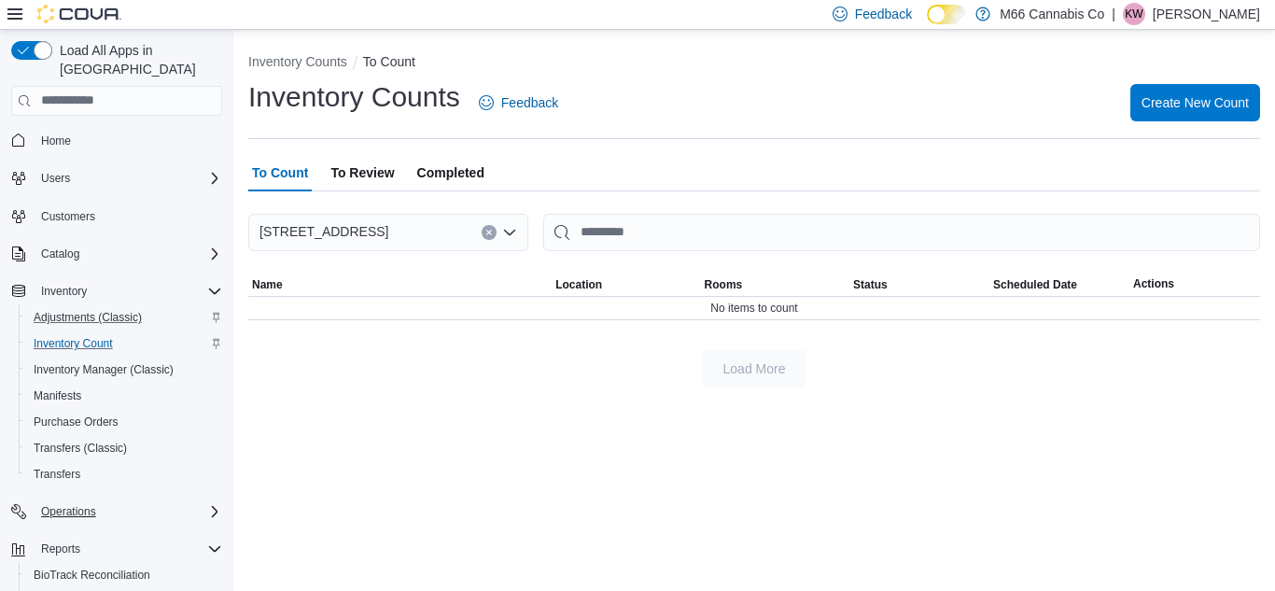
click at [450, 170] on span "Completed" at bounding box center [450, 172] width 67 height 37
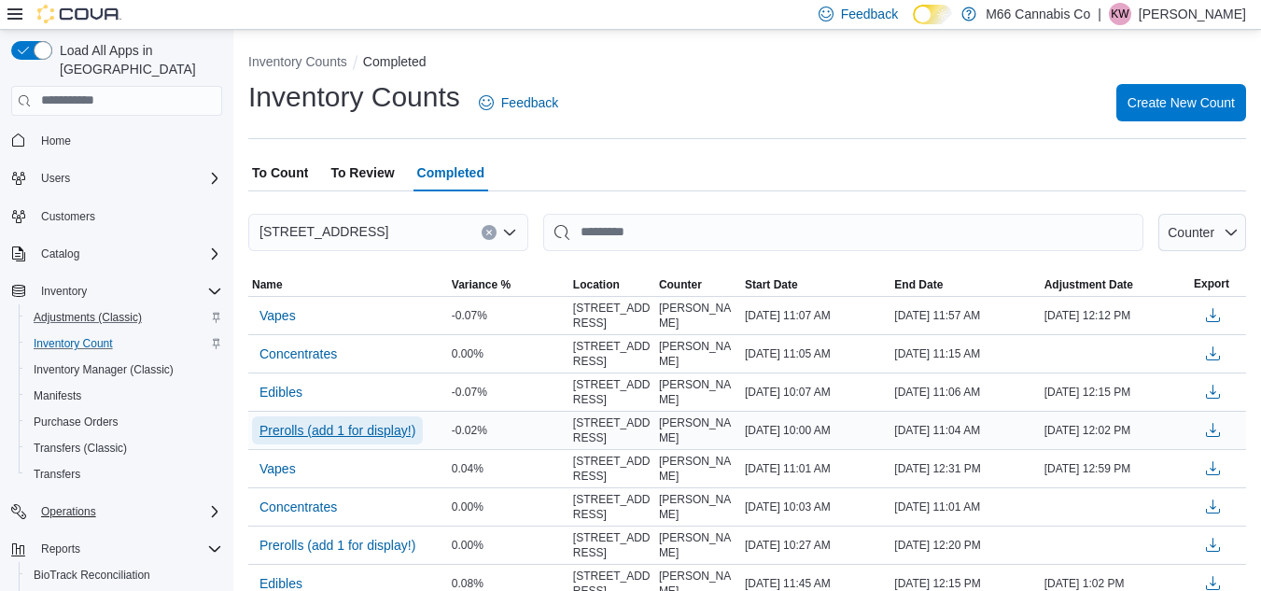
click at [321, 427] on span "Prerolls (add 1 for display!)" at bounding box center [338, 430] width 156 height 19
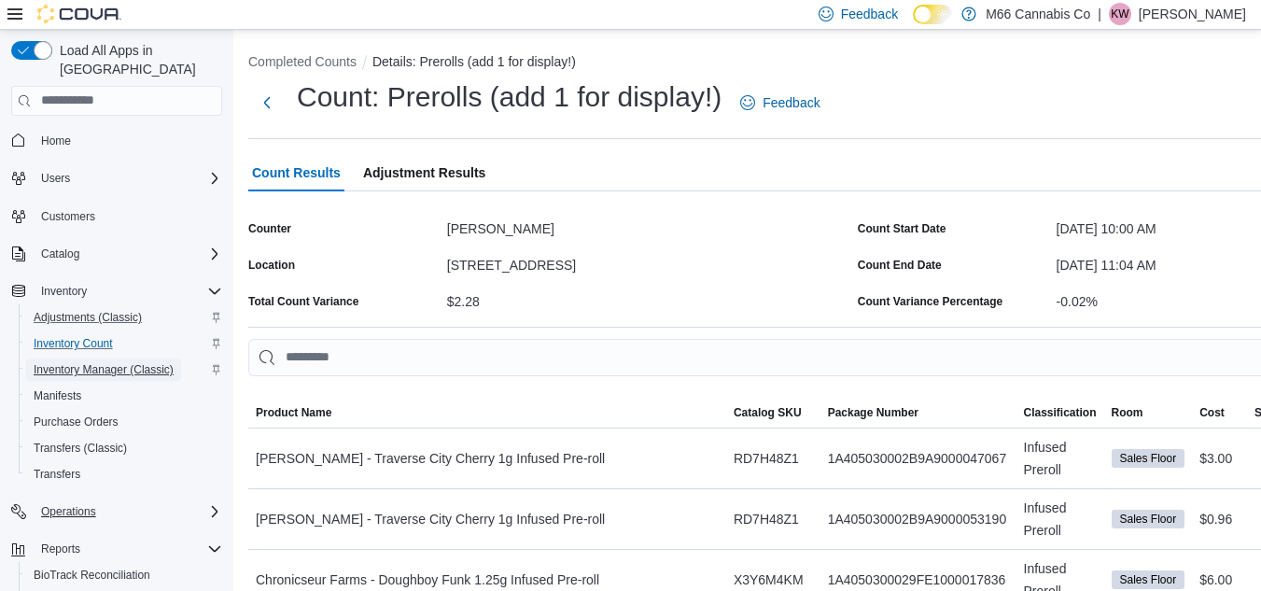
click at [87, 362] on span "Inventory Manager (Classic)" at bounding box center [104, 369] width 140 height 15
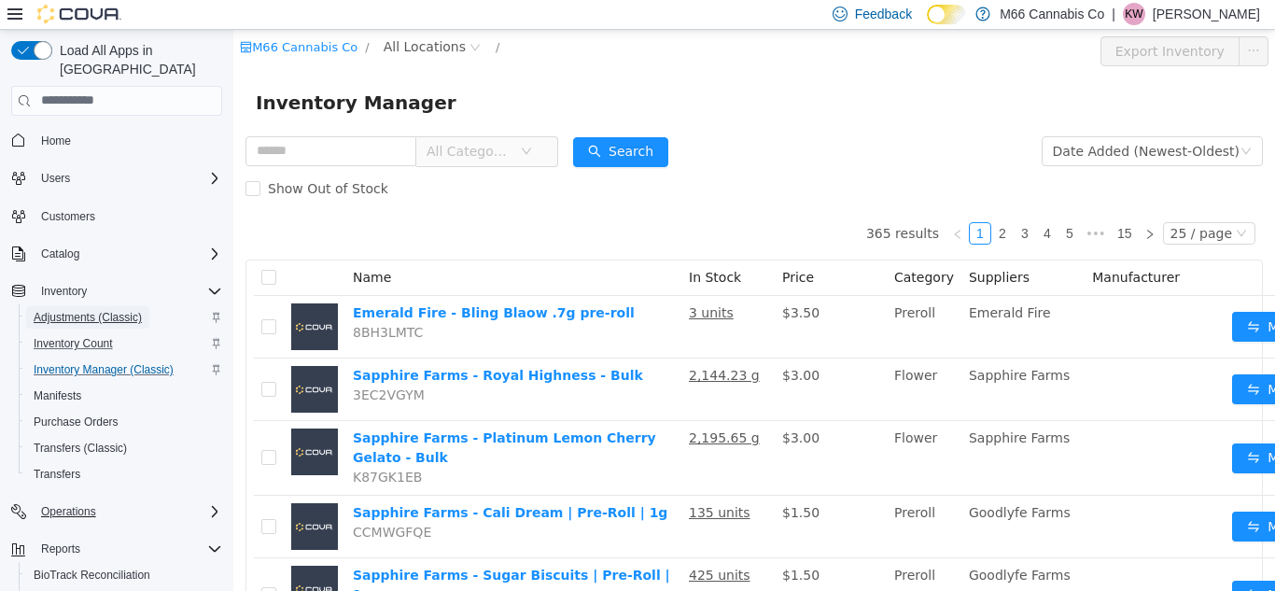
click at [97, 310] on span "Adjustments (Classic)" at bounding box center [88, 317] width 108 height 15
